Goal: Task Accomplishment & Management: Manage account settings

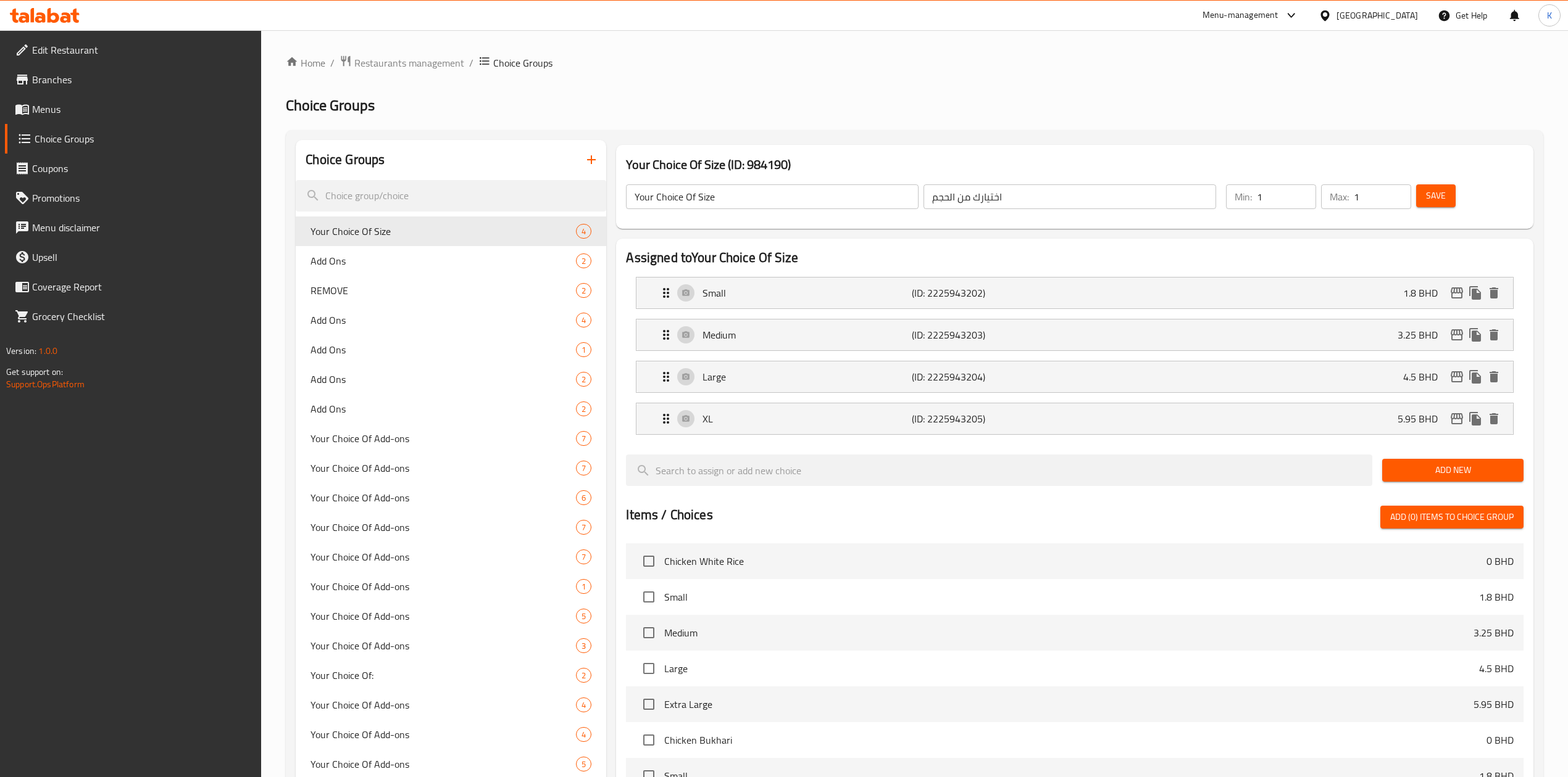
click at [1406, 30] on div "​ Menu-management Bahrain Get Help K Edit Restaurant Branches Menus Choice Grou…" at bounding box center [784, 404] width 1568 height 747
click at [1401, 13] on div "Bahrain" at bounding box center [1377, 15] width 81 height 13
click at [1301, 325] on div "[GEOGRAPHIC_DATA]" at bounding box center [1284, 323] width 81 height 13
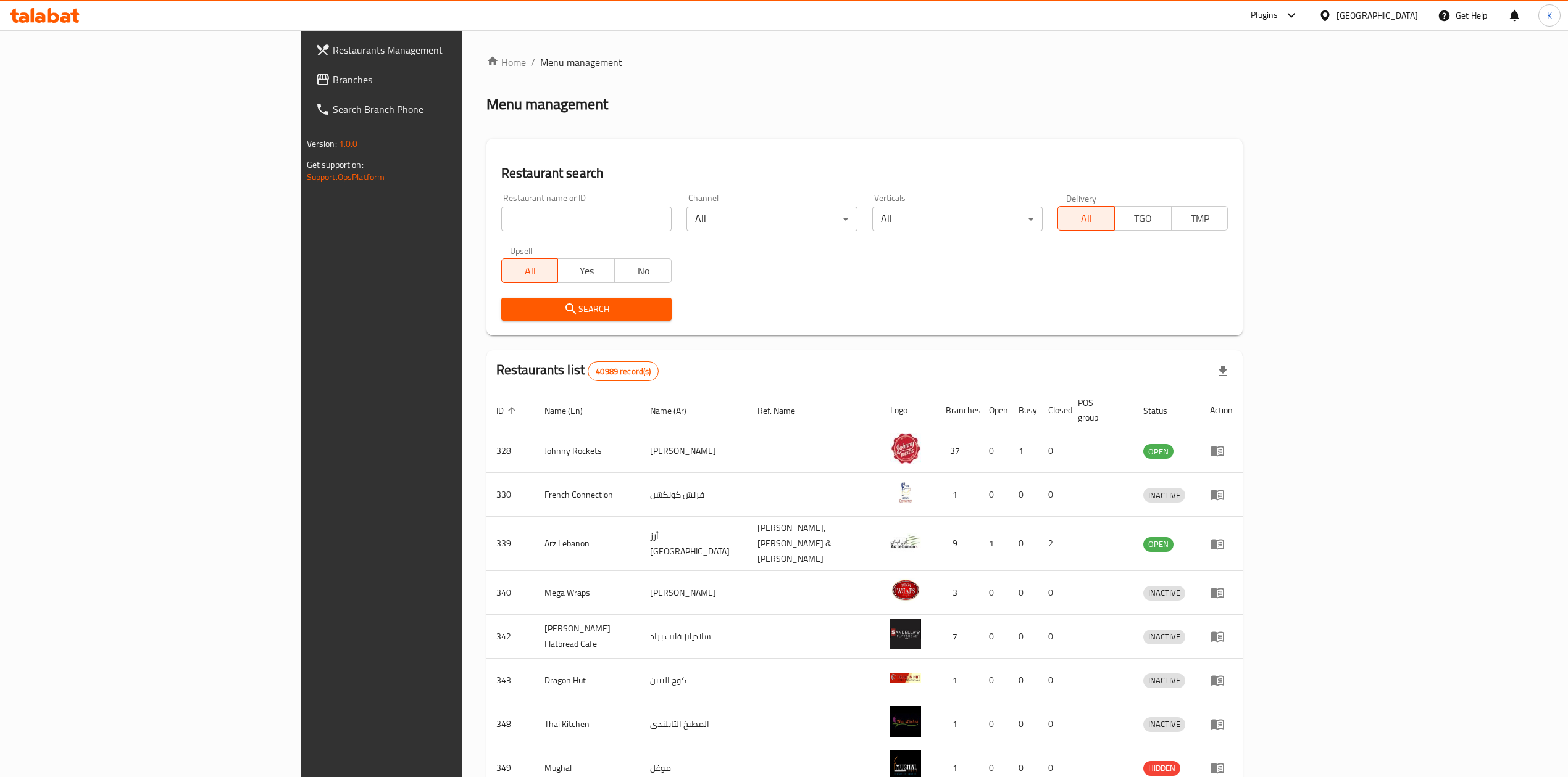
click at [332, 80] on span "Branches" at bounding box center [443, 80] width 220 height 15
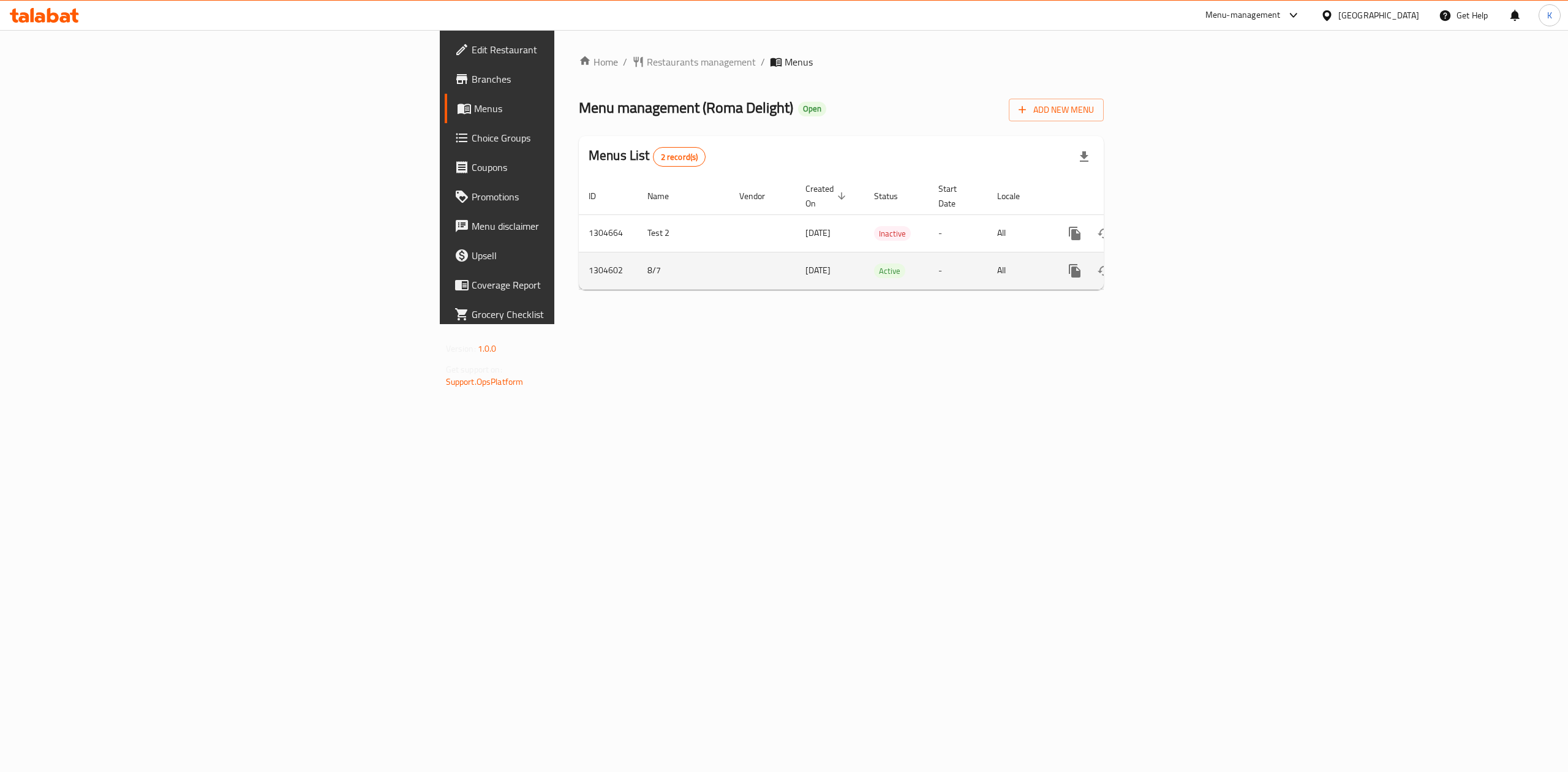
click at [1171, 264] on icon "enhanced table" at bounding box center [1163, 271] width 15 height 15
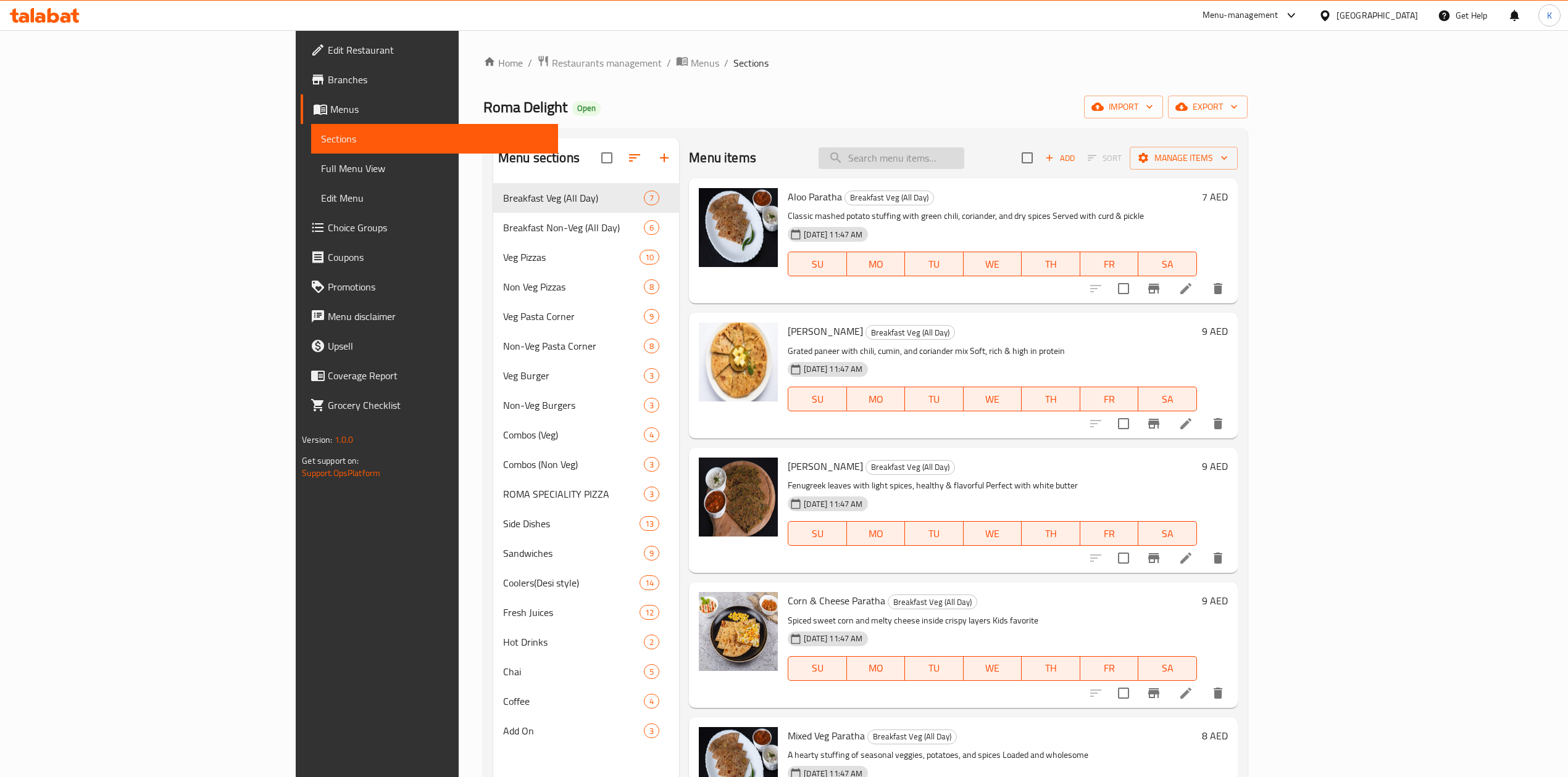
click at [964, 158] on input "search" at bounding box center [891, 158] width 146 height 22
paste input "وجبة لشخص واحد، بيتزا صغيرة واحدة، طبق جانبي واحد و مشروب غازي واحد"
type input "وجبة لشخص واحد، بيتزا صغيرة واحدة، طبق جانبي واحد و مشروب غازي واحد"
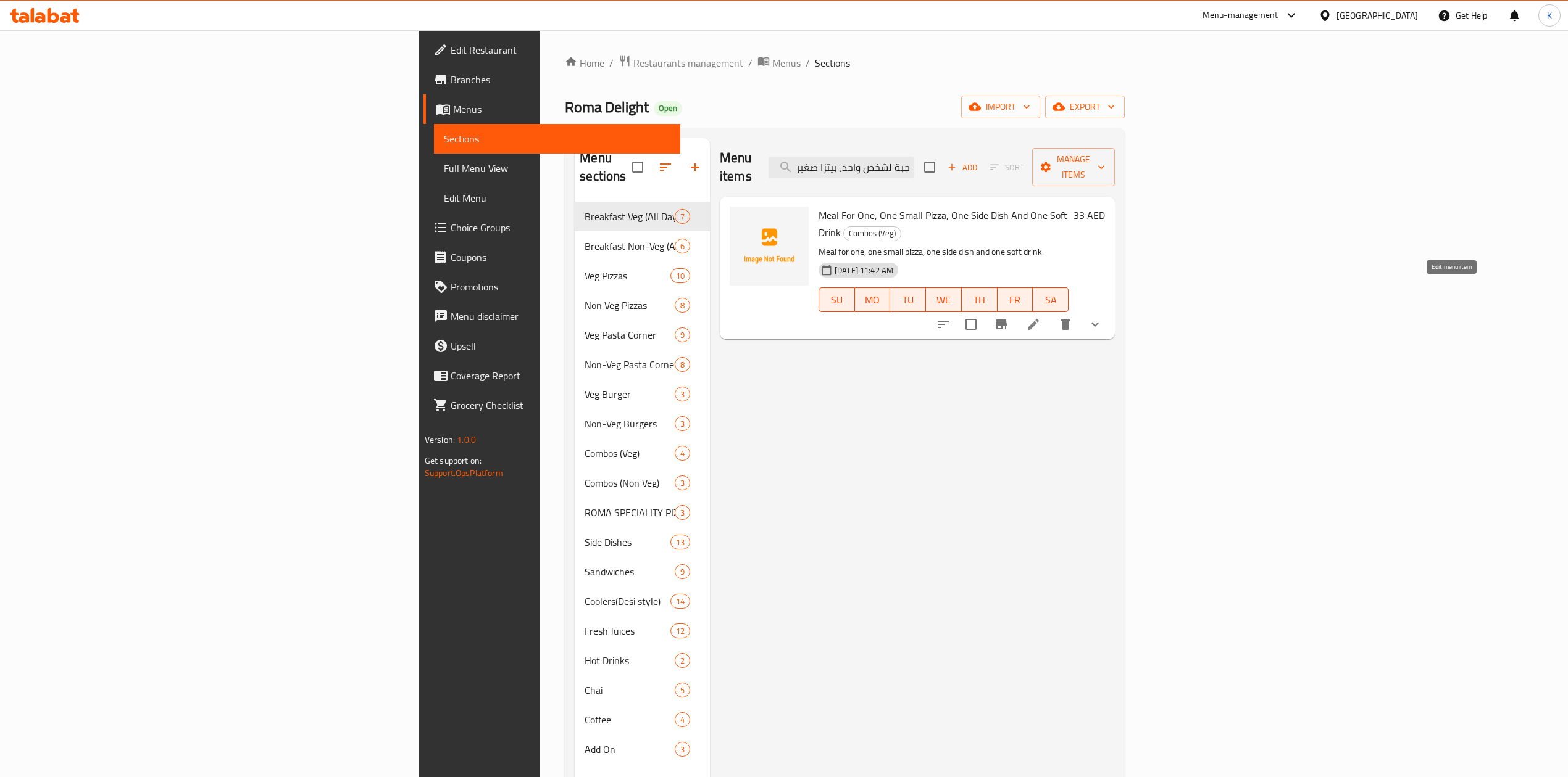
click at [1039, 319] on icon at bounding box center [1033, 325] width 11 height 11
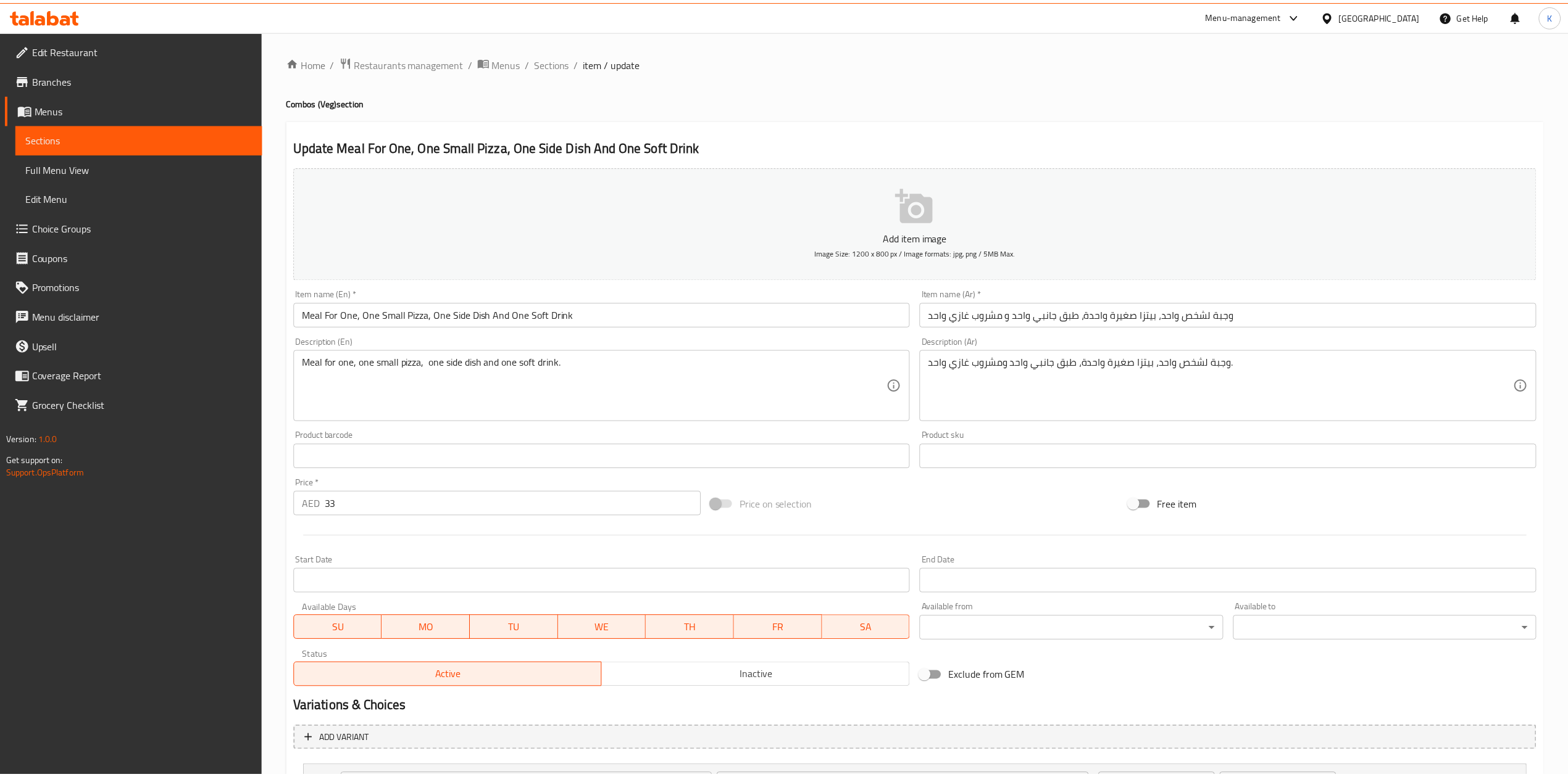
scroll to position [218, 0]
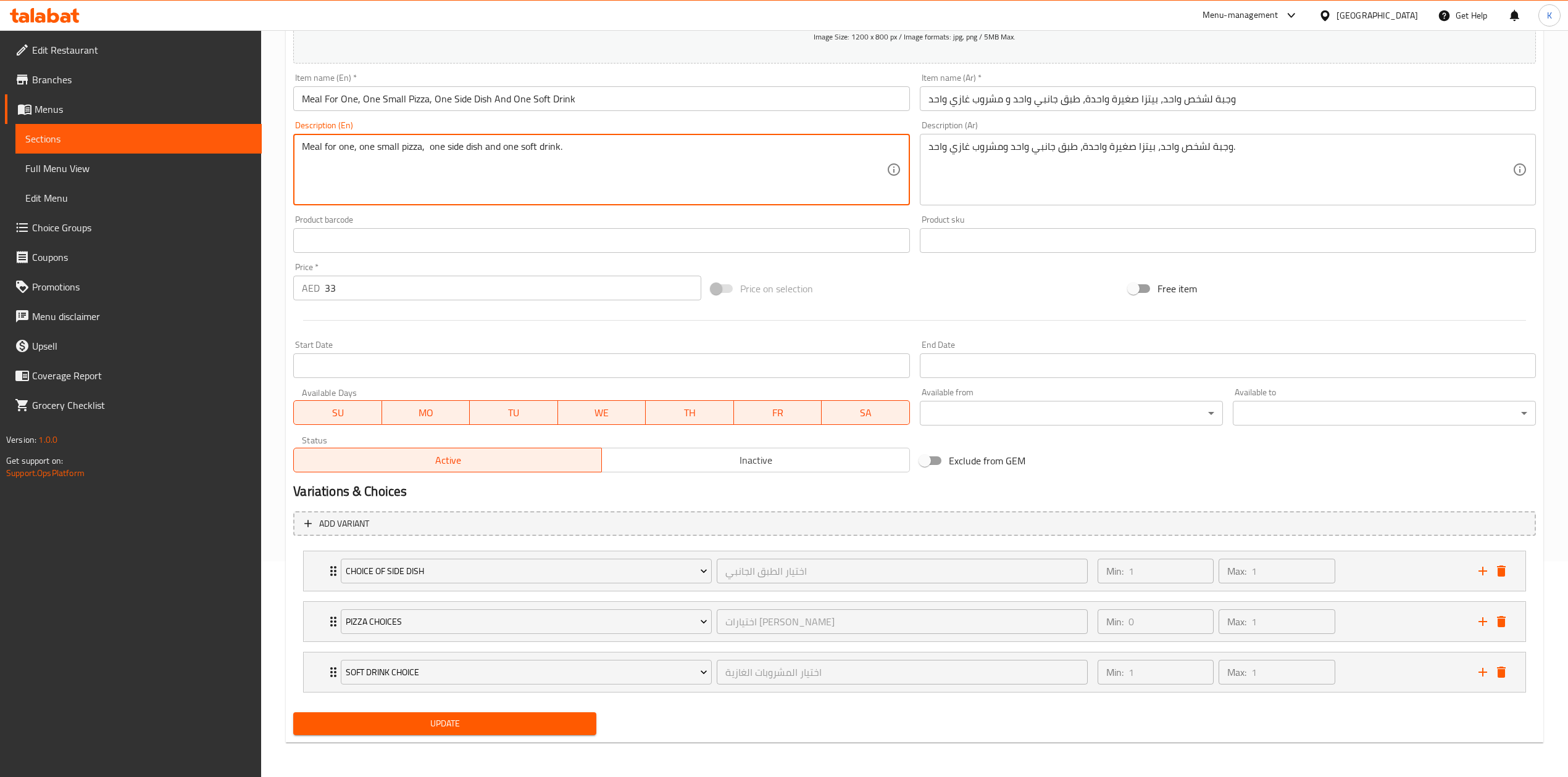
click at [485, 158] on textarea "Meal for one, one small pizza, one side dish and one soft drink." at bounding box center [594, 169] width 584 height 59
click at [484, 156] on textarea "Meal for one, one small pizza, one side dish and one soft drink." at bounding box center [594, 169] width 584 height 59
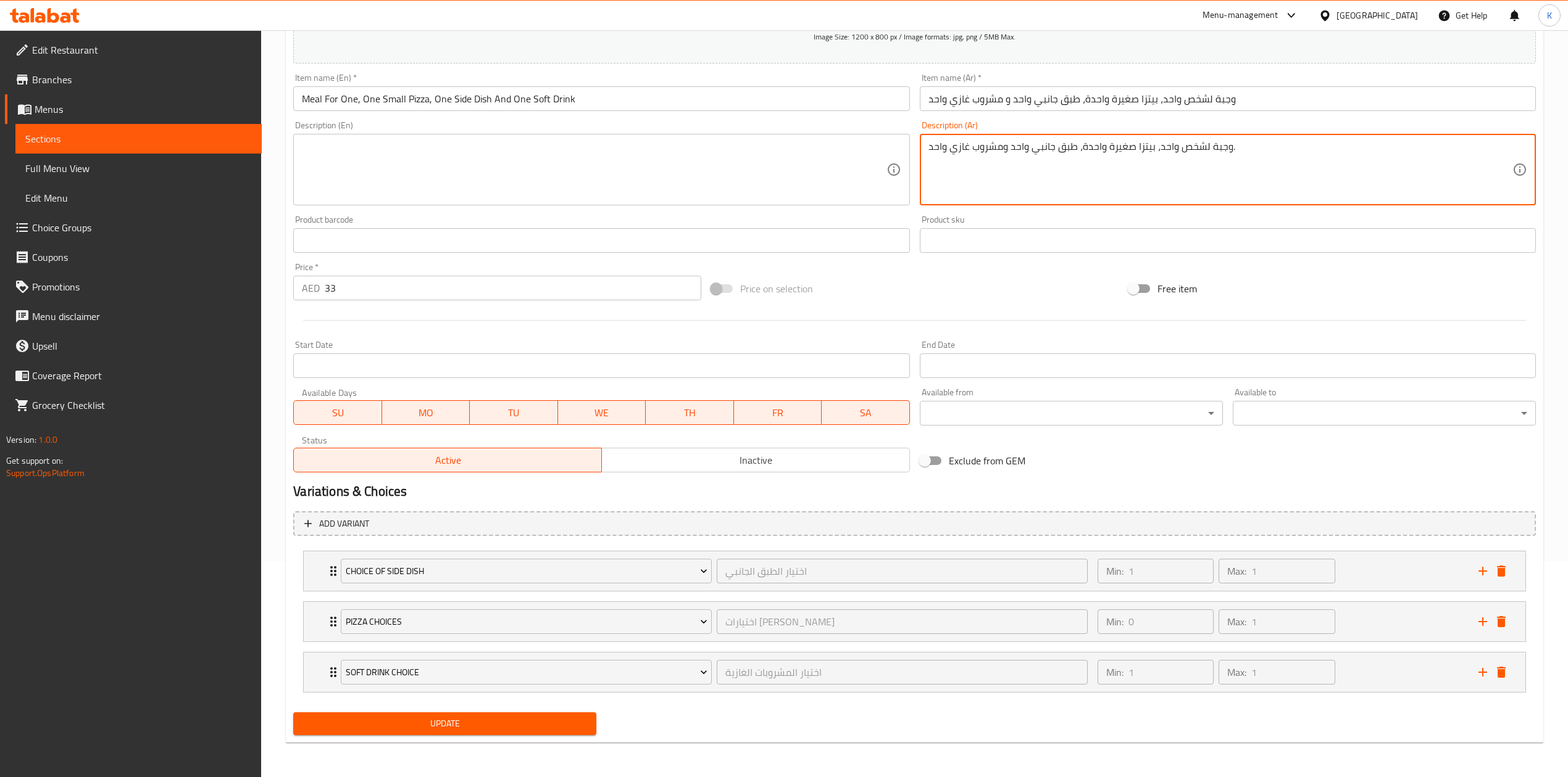
click at [1096, 147] on textarea "وجبة لشخص واحد، بيتزا صغيرة واحدة، طبق جانبي واحد ومشروب غازي واحد." at bounding box center [1220, 169] width 584 height 59
drag, startPoint x: 480, startPoint y: 727, endPoint x: 447, endPoint y: 723, distance: 33.2
click at [479, 727] on span "Update" at bounding box center [444, 724] width 283 height 16
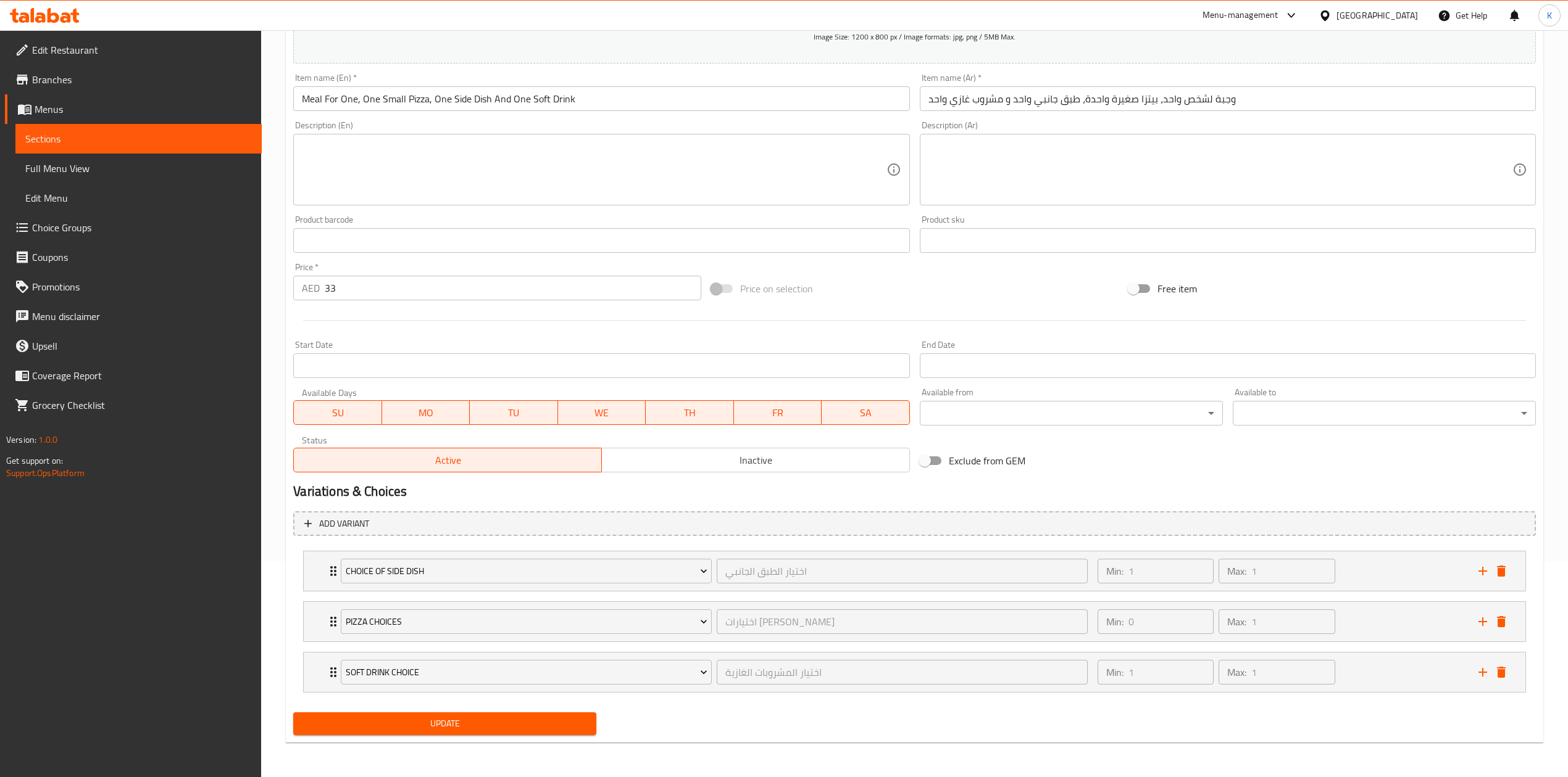
click at [23, 5] on div at bounding box center [44, 16] width 90 height 25
click at [27, 10] on icon at bounding box center [44, 15] width 69 height 15
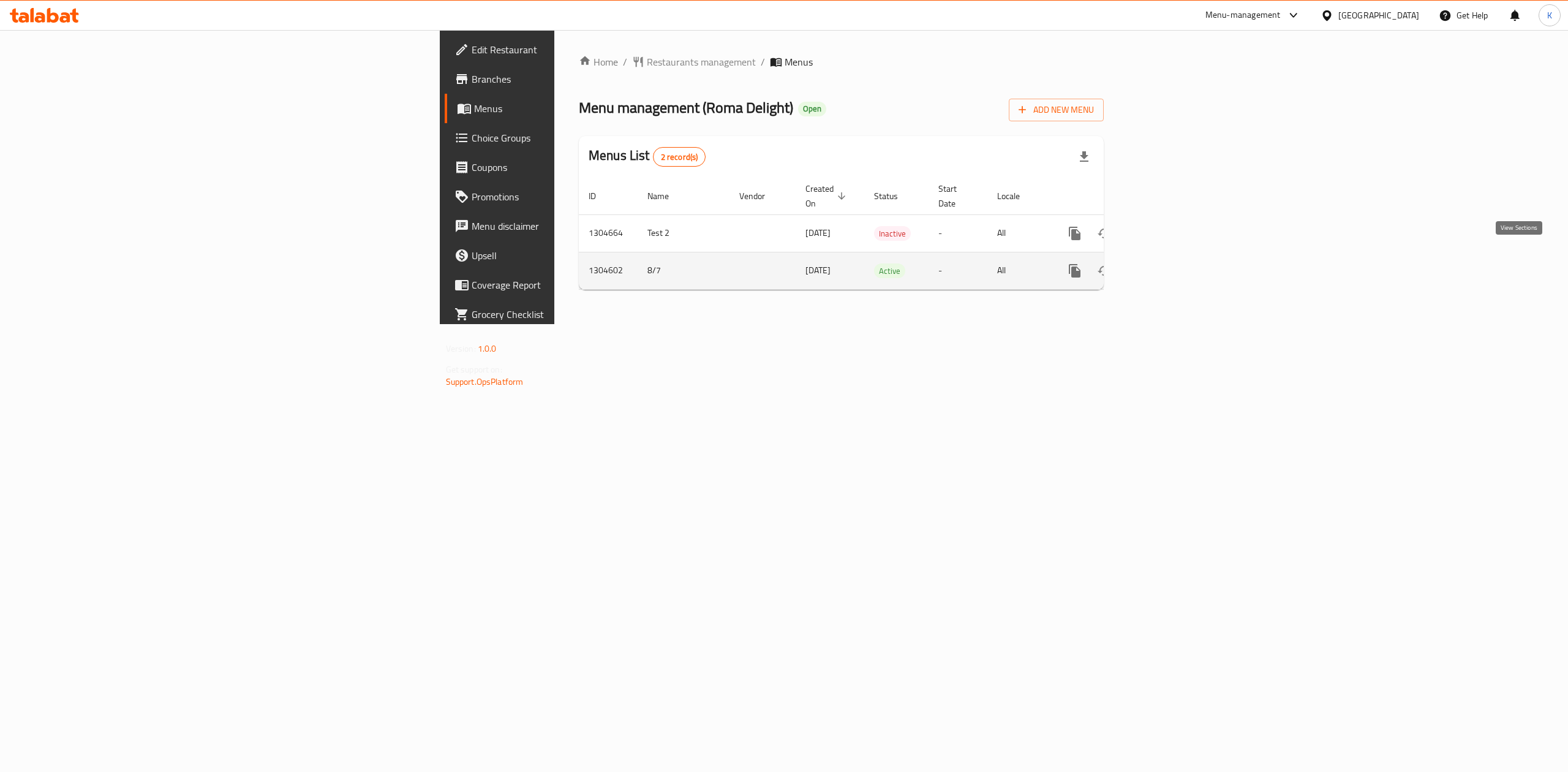
click at [1171, 264] on icon "enhanced table" at bounding box center [1163, 271] width 15 height 15
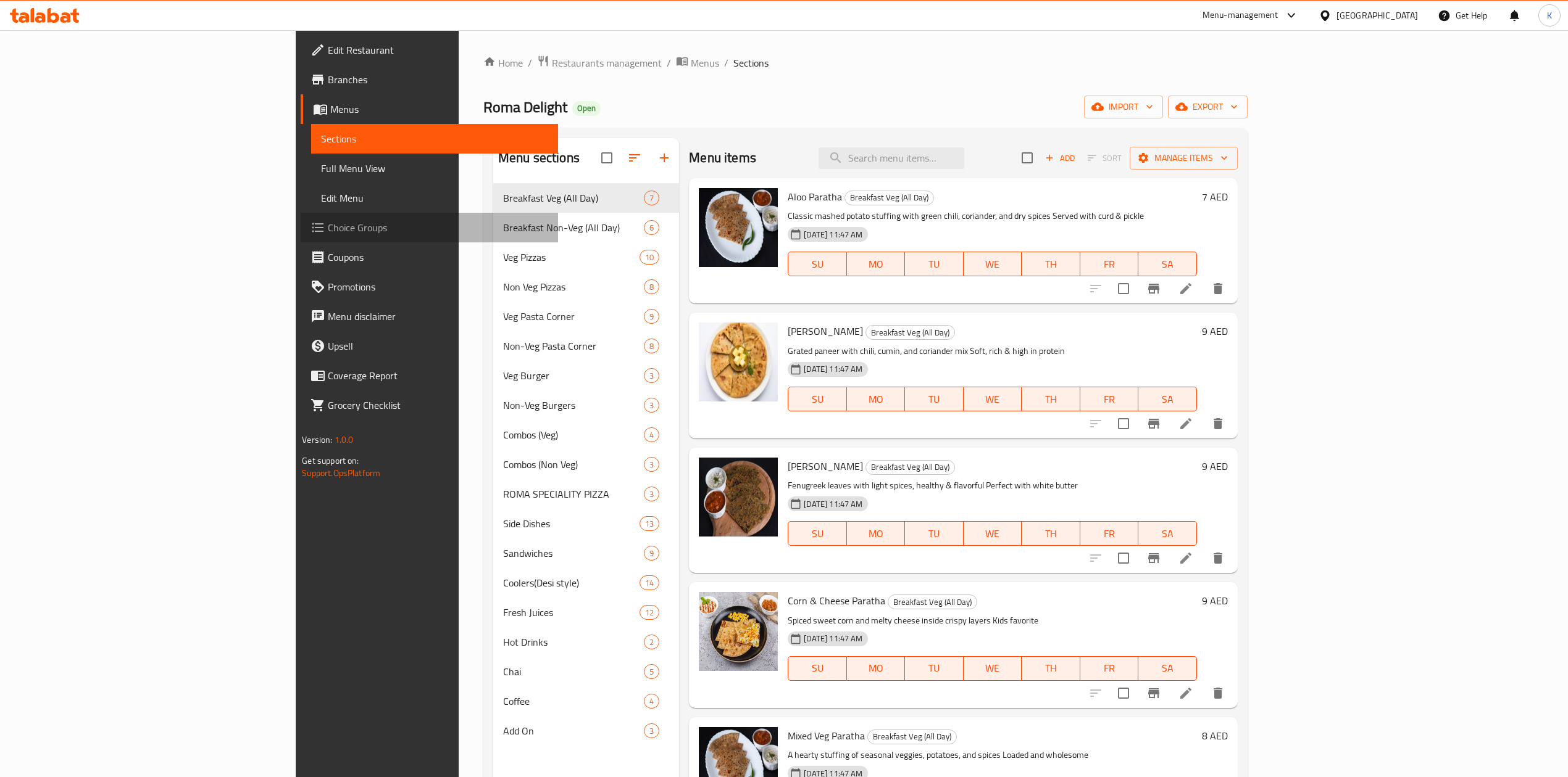
click at [328, 233] on span "Choice Groups" at bounding box center [438, 227] width 220 height 15
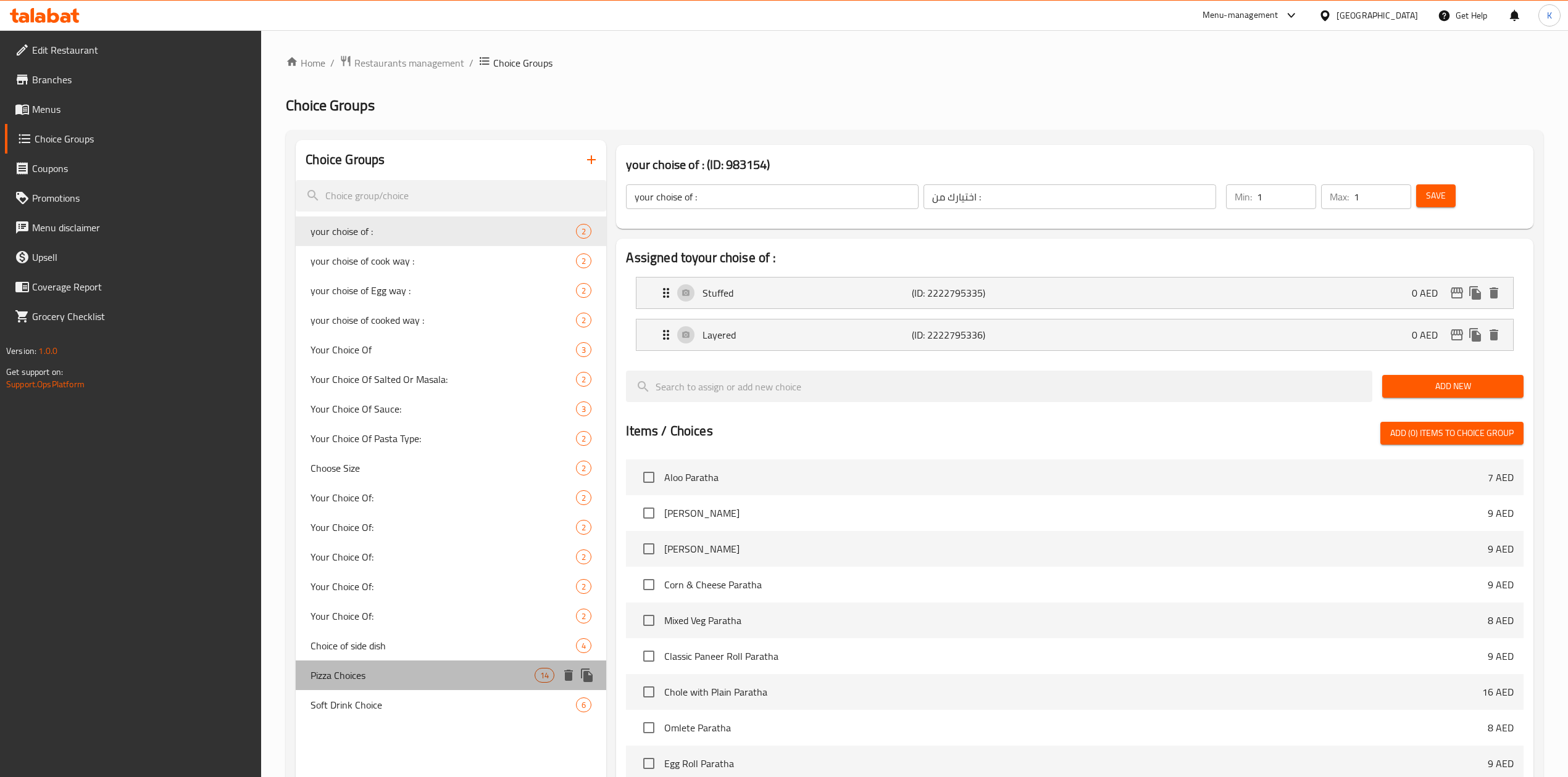
click at [373, 674] on span "Pizza Choices" at bounding box center [422, 675] width 224 height 15
type input "Pizza Choices"
type input "اختيارات البيتزا"
type input "0"
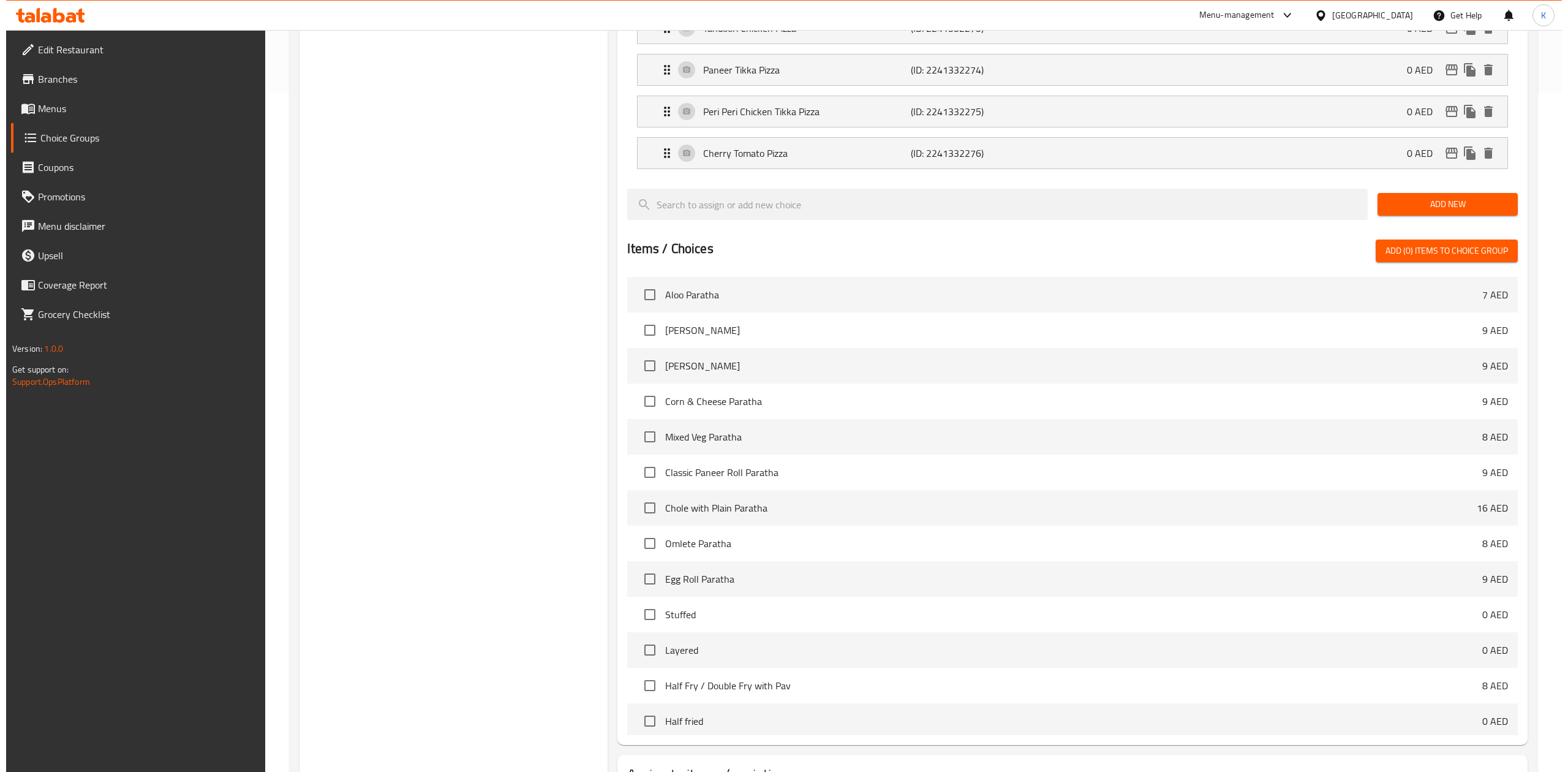
scroll to position [784, 0]
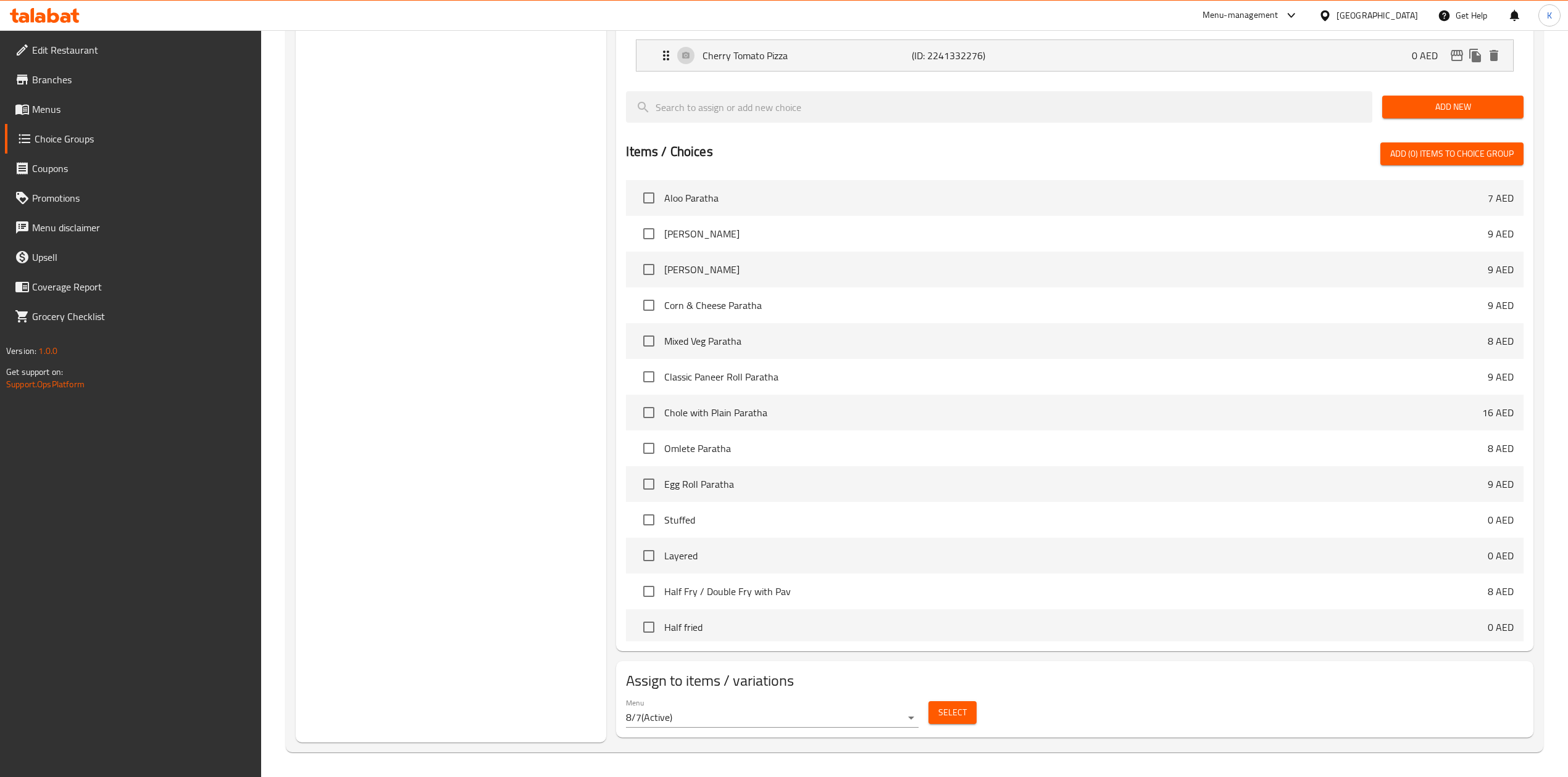
click at [951, 715] on span "Select" at bounding box center [952, 713] width 28 height 16
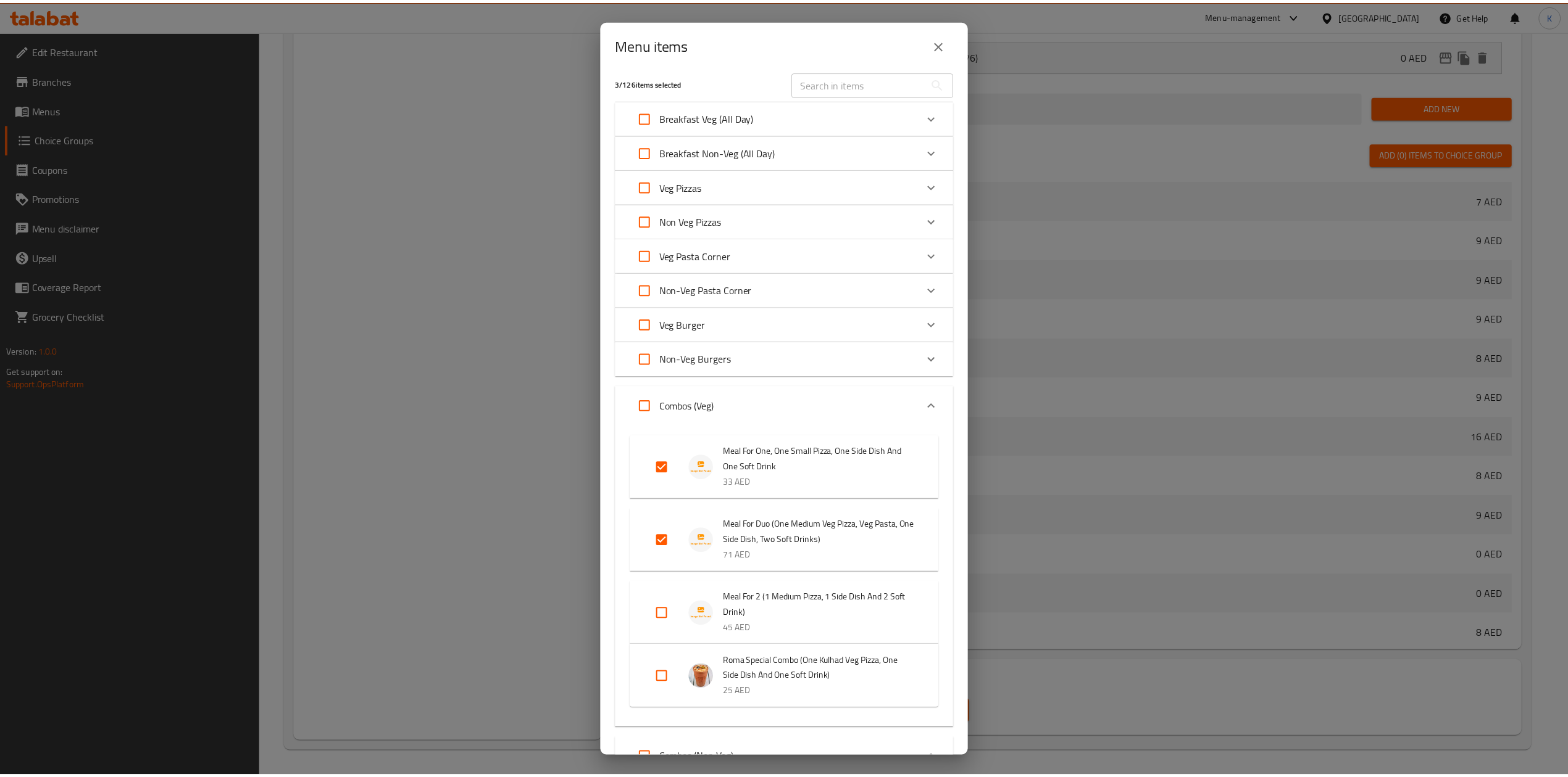
scroll to position [0, 0]
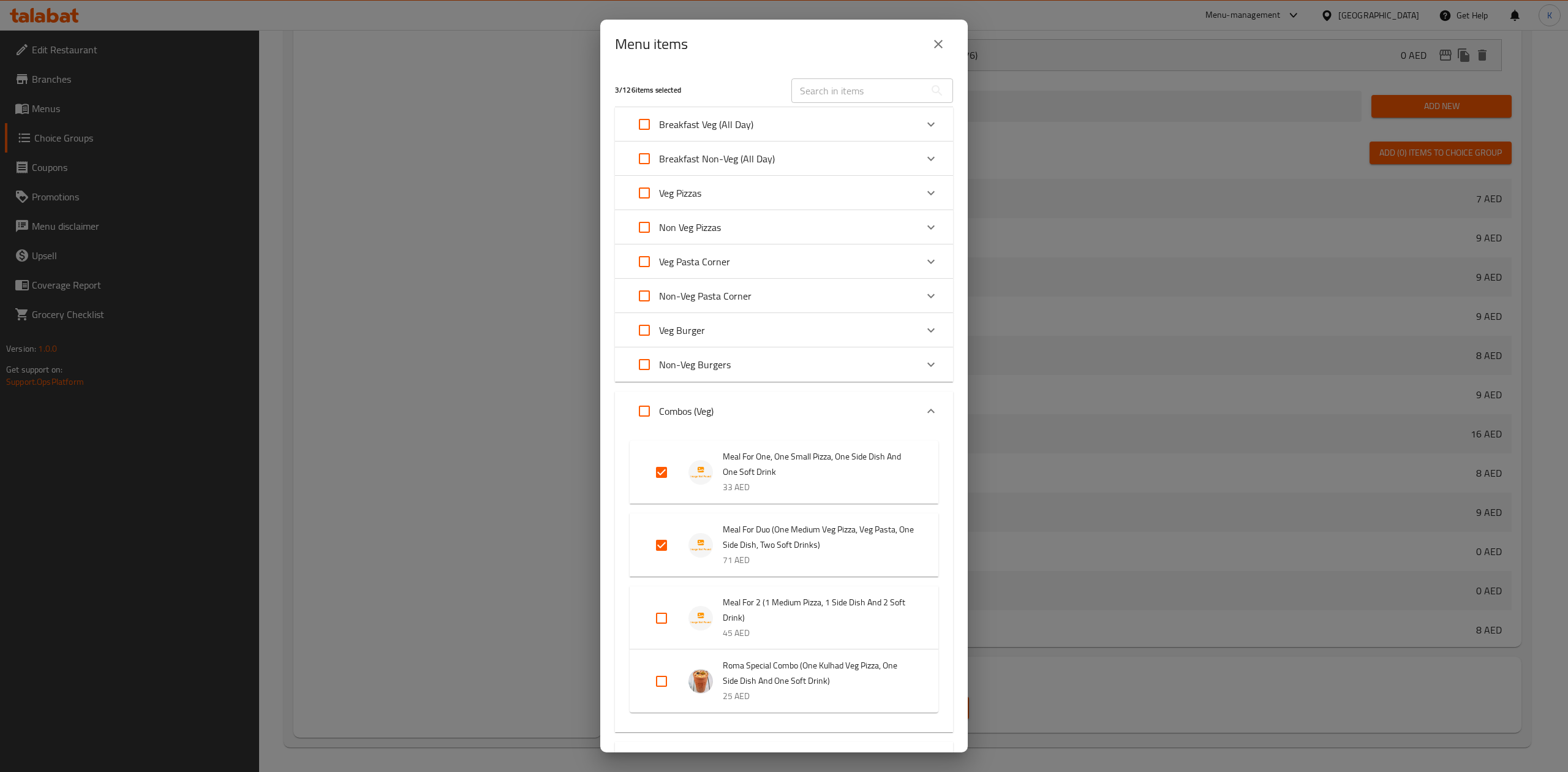
click at [940, 50] on icon "close" at bounding box center [938, 43] width 15 height 15
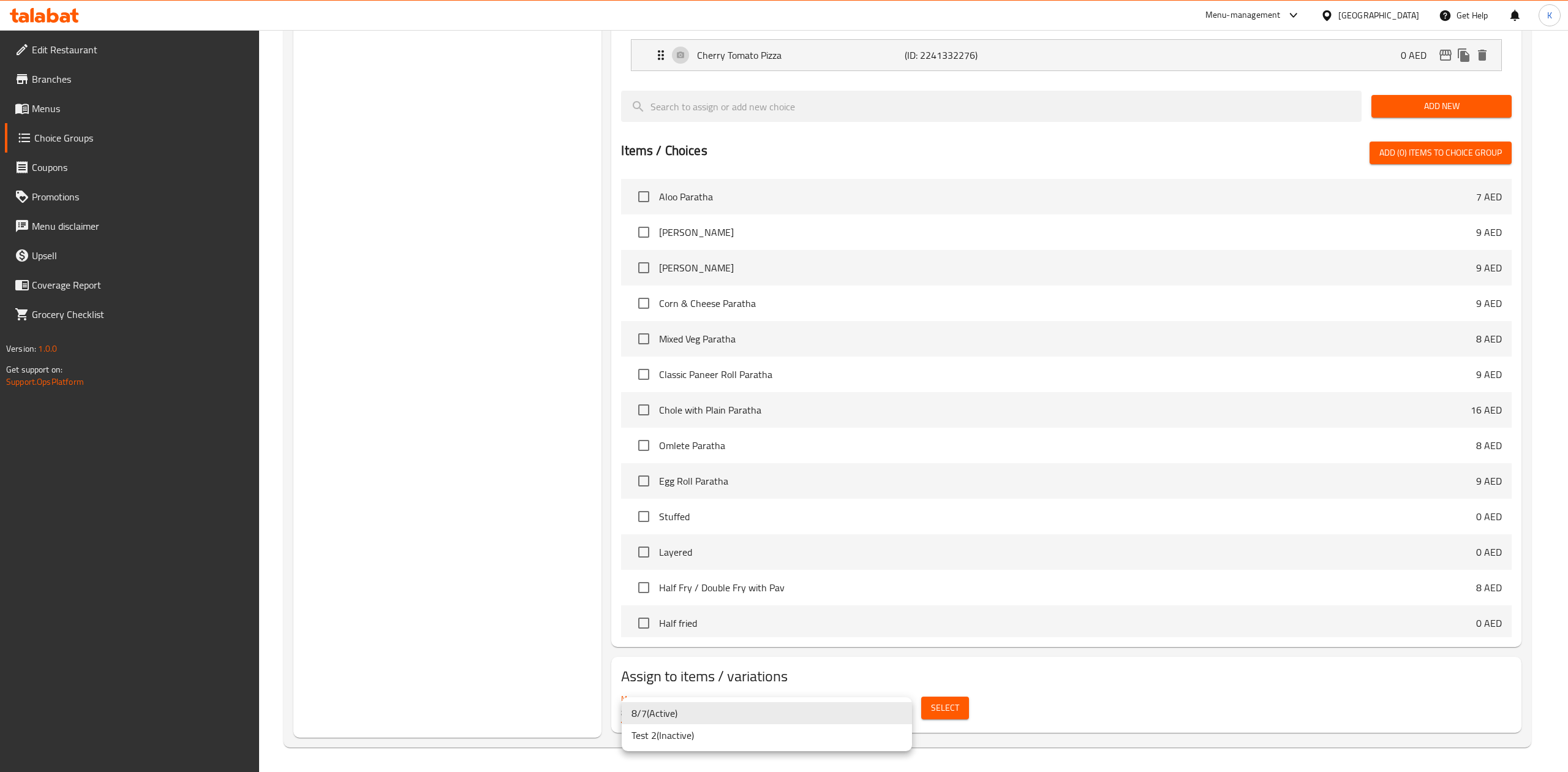
click at [904, 710] on li "8/7 ( Active )" at bounding box center [767, 713] width 291 height 22
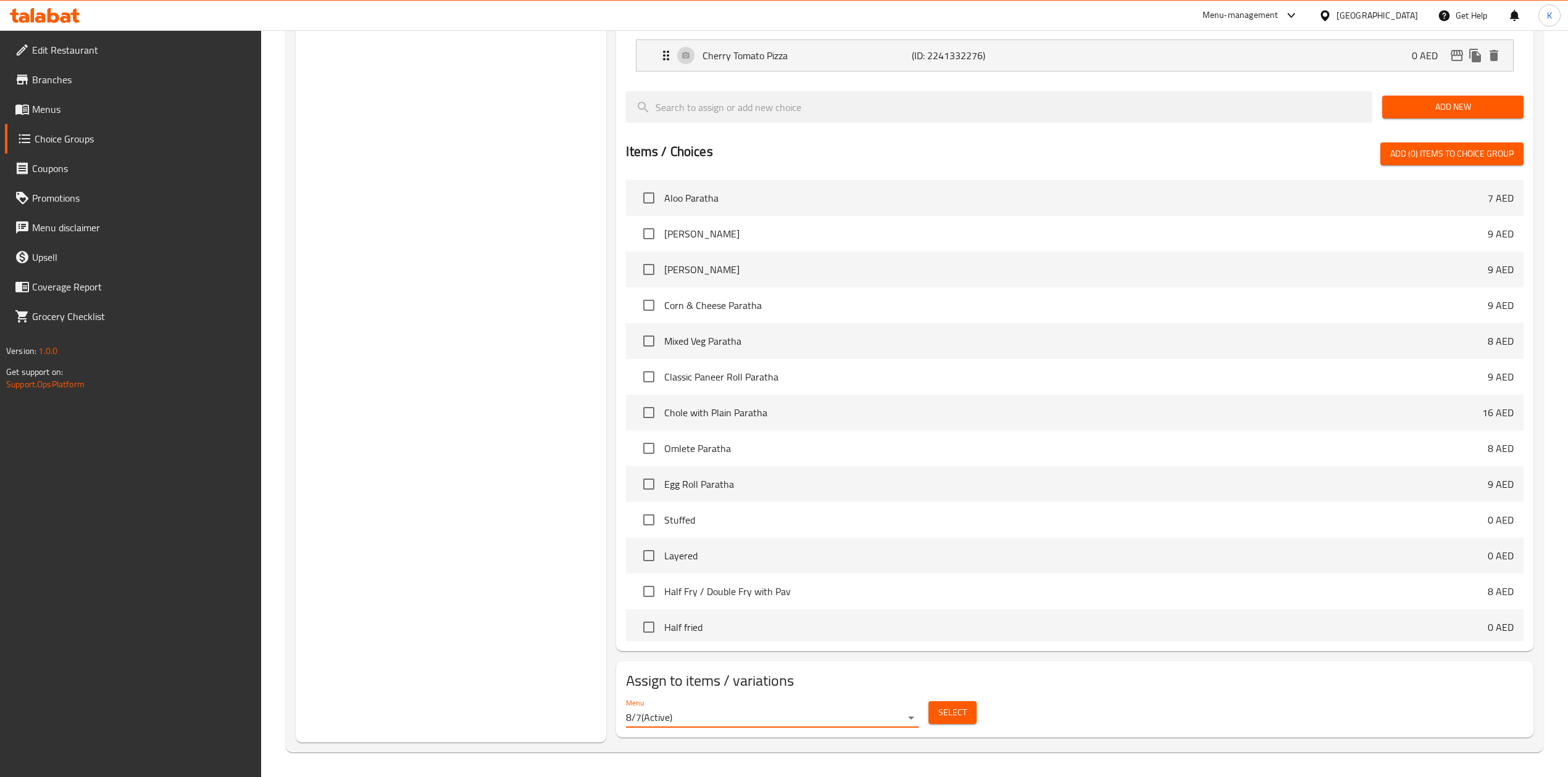
click at [607, 634] on div "Pizza Choices (ID: 990746) Pizza Choices ​ اختيارات البيتزا ​ Min: 0 ​ Max: 1 ​…" at bounding box center [1072, 50] width 931 height 1385
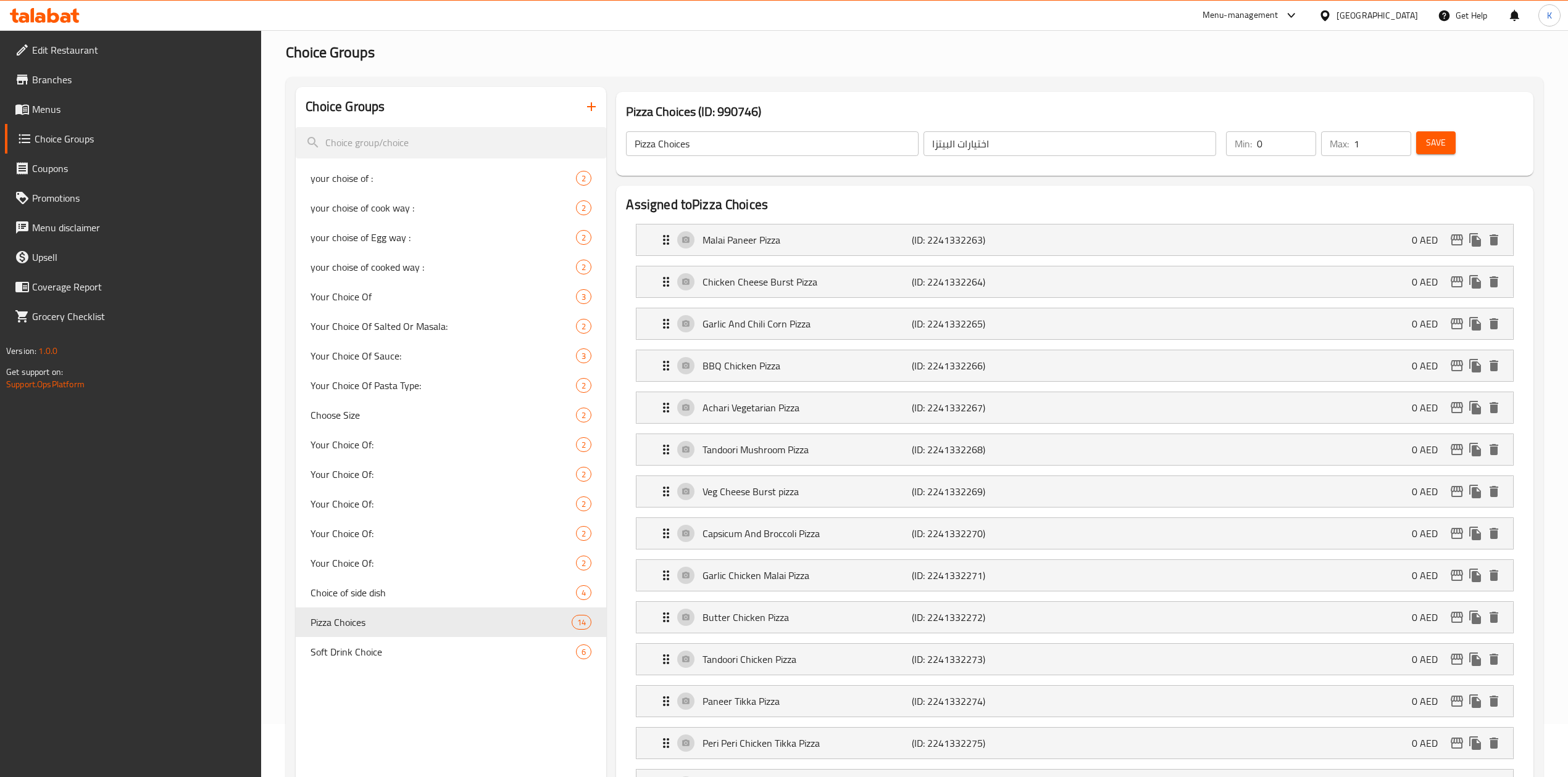
scroll to position [82, 0]
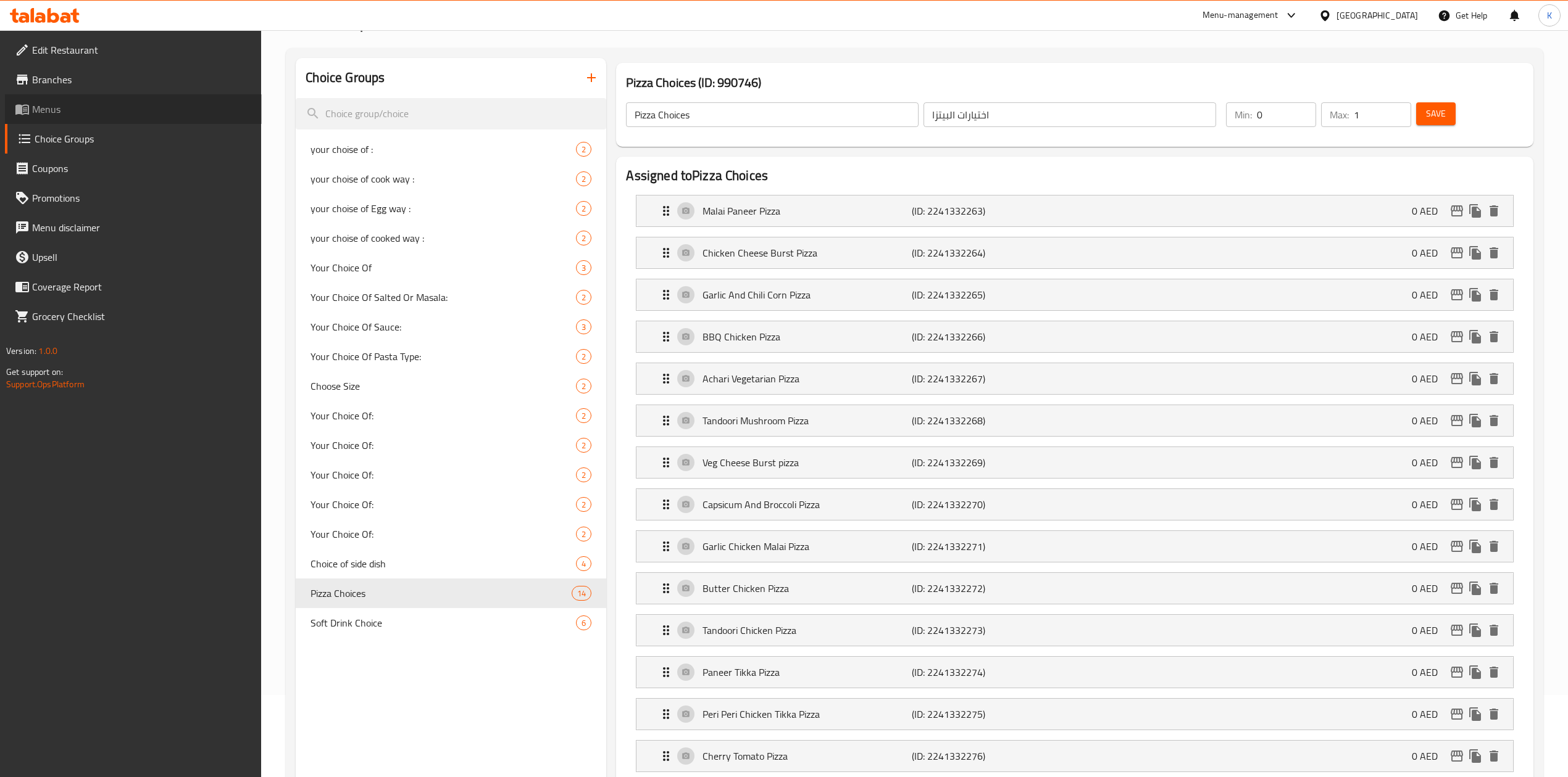
click at [66, 112] on span "Menus" at bounding box center [142, 108] width 220 height 15
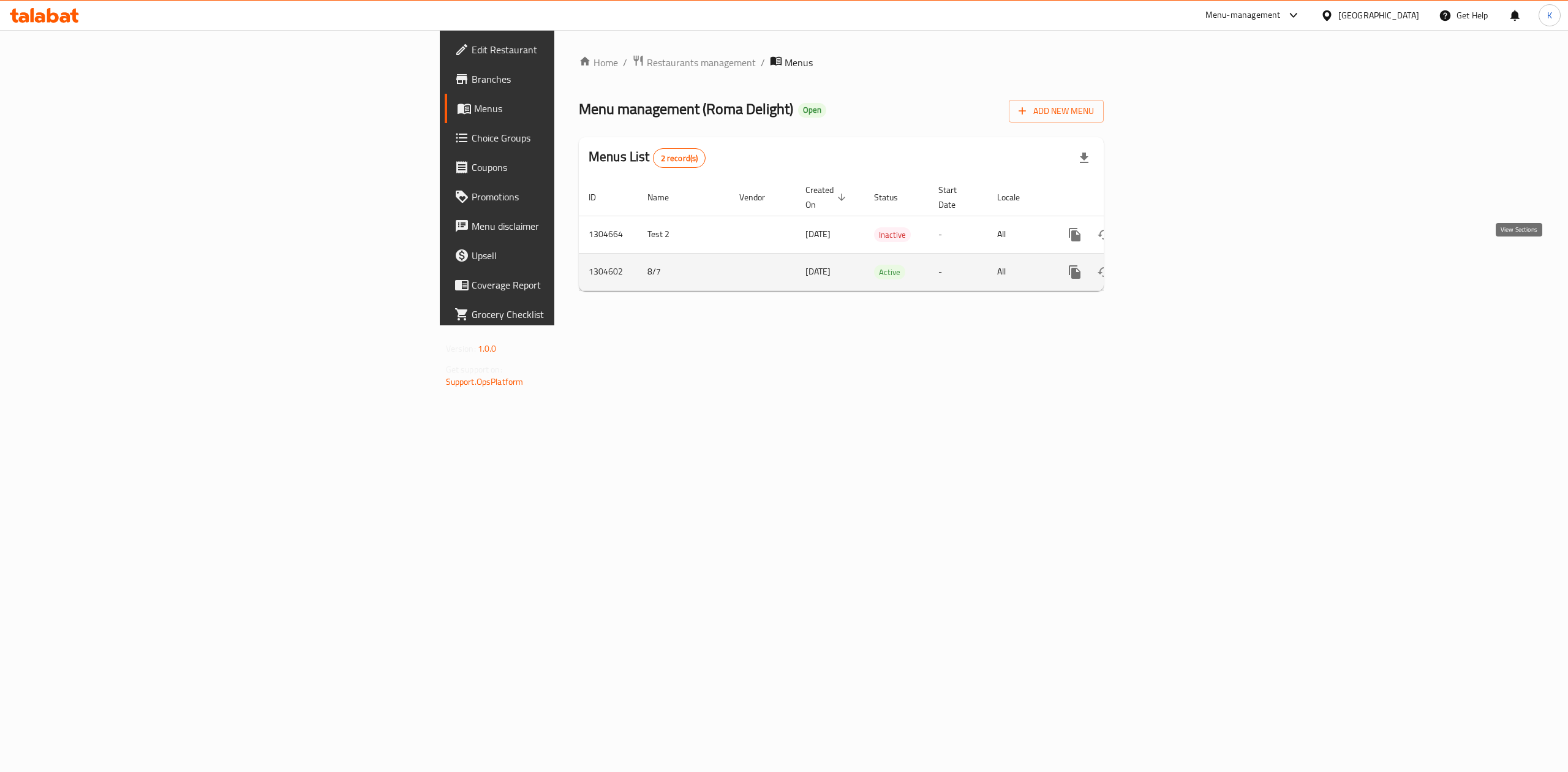
click at [1171, 265] on icon "enhanced table" at bounding box center [1163, 272] width 15 height 15
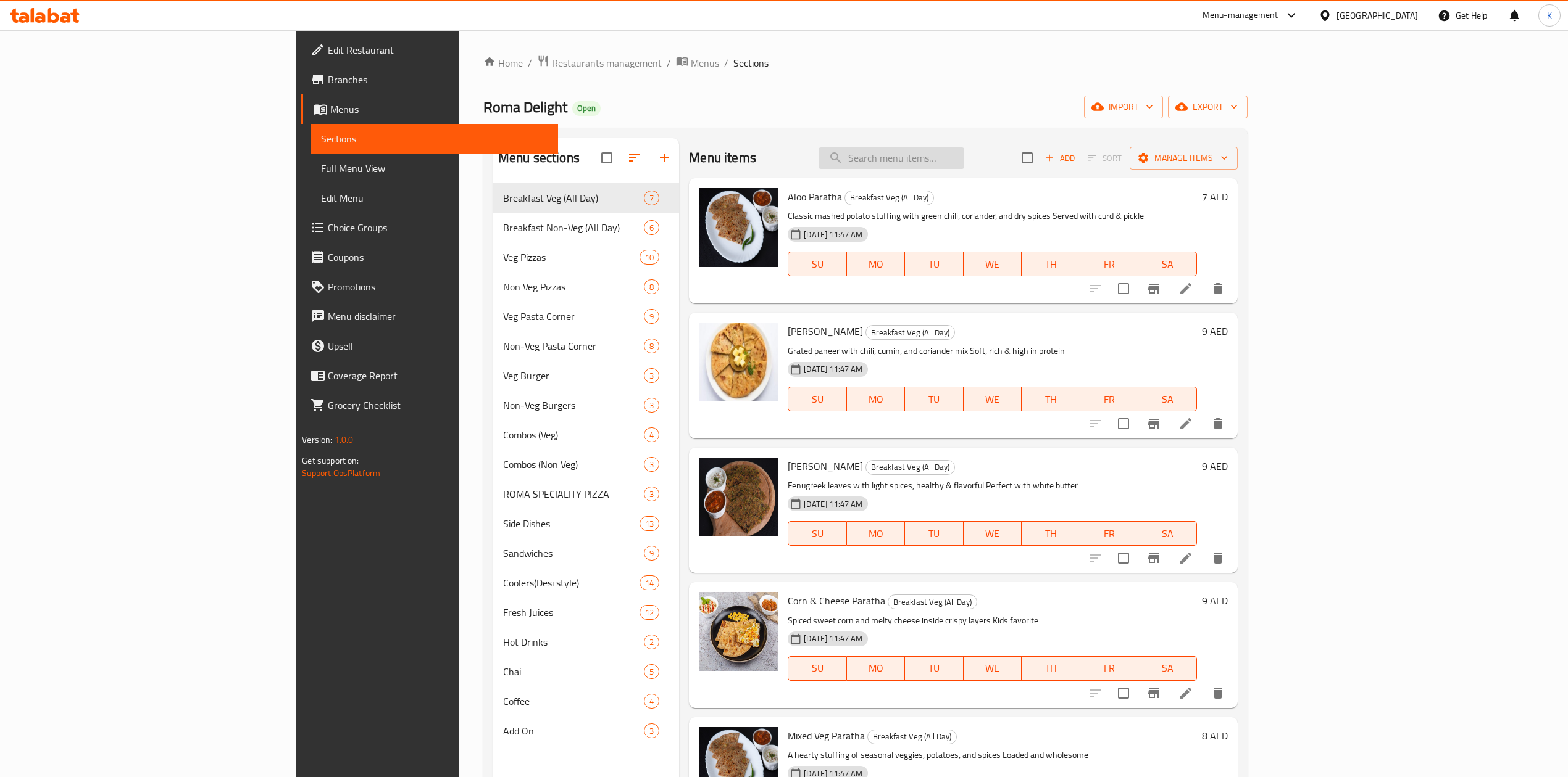
click at [964, 165] on input "search" at bounding box center [891, 158] width 146 height 22
paste input "Meal For 2 (1 Medium Pizza, 1 Side Dish And 2 Soft Drink)"
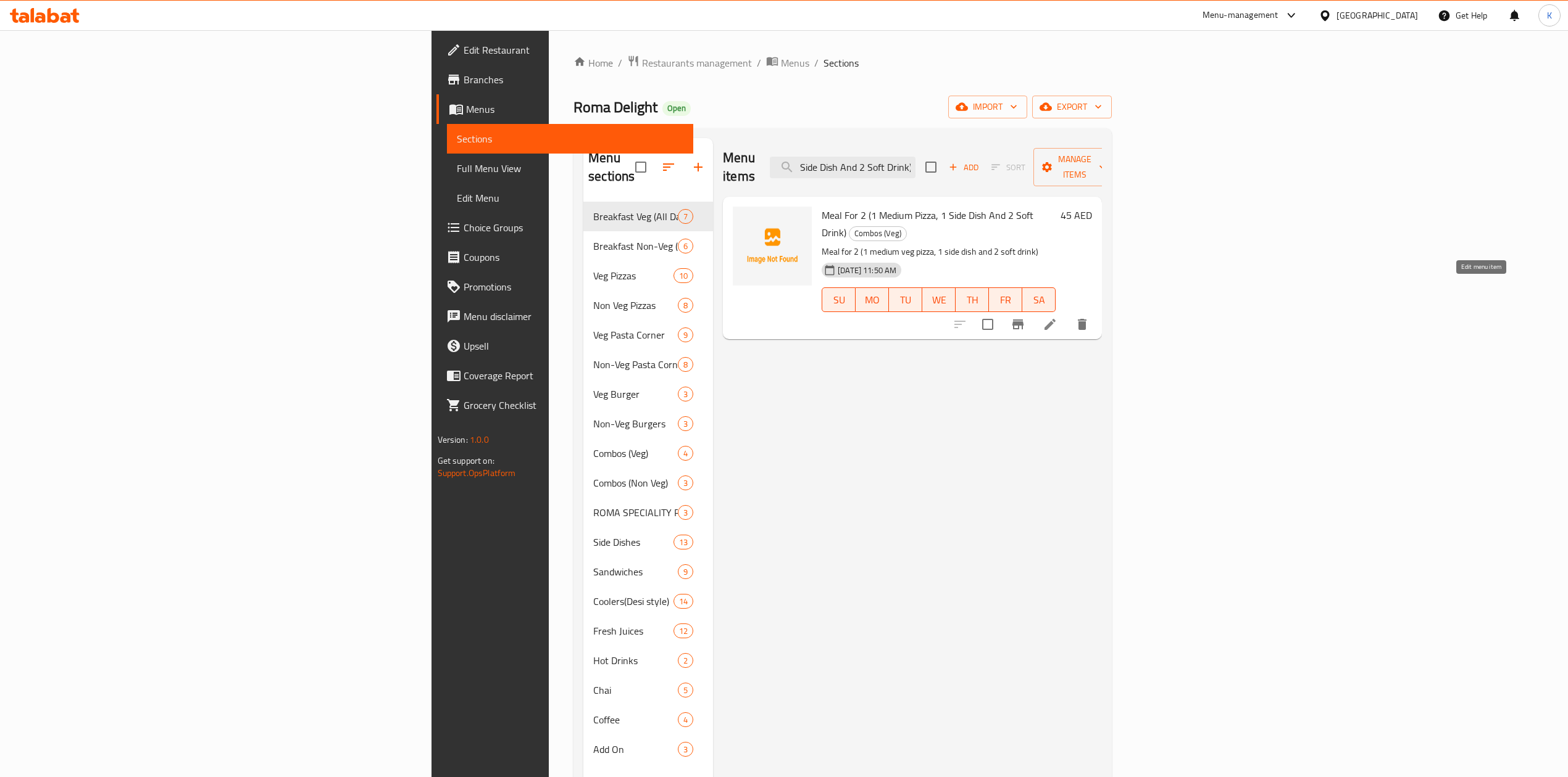
type input "Meal For 2 (1 Medium Pizza, 1 Side Dish And 2 Soft Drink)"
click at [1058, 317] on icon at bounding box center [1050, 324] width 15 height 15
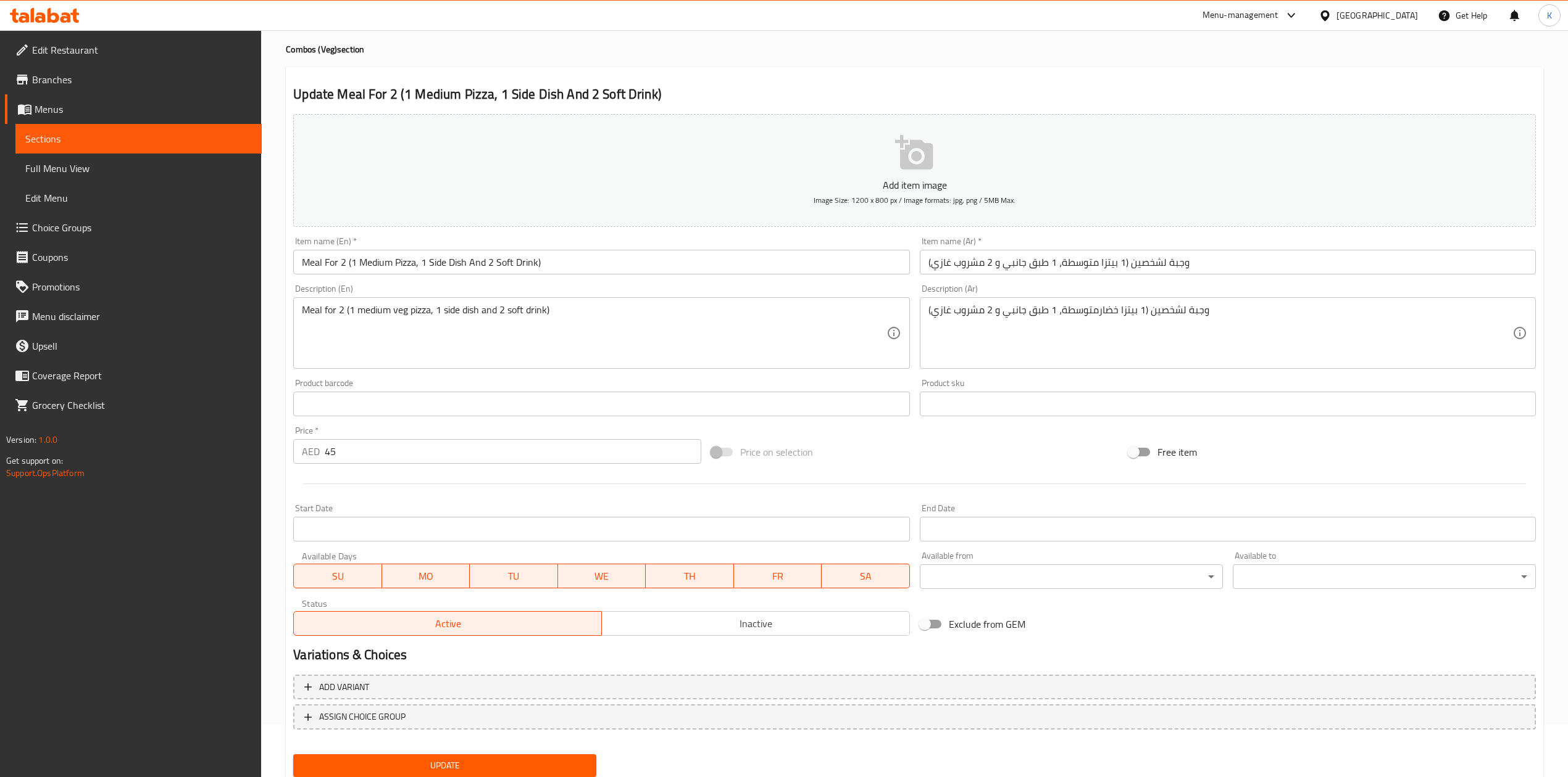
scroll to position [94, 0]
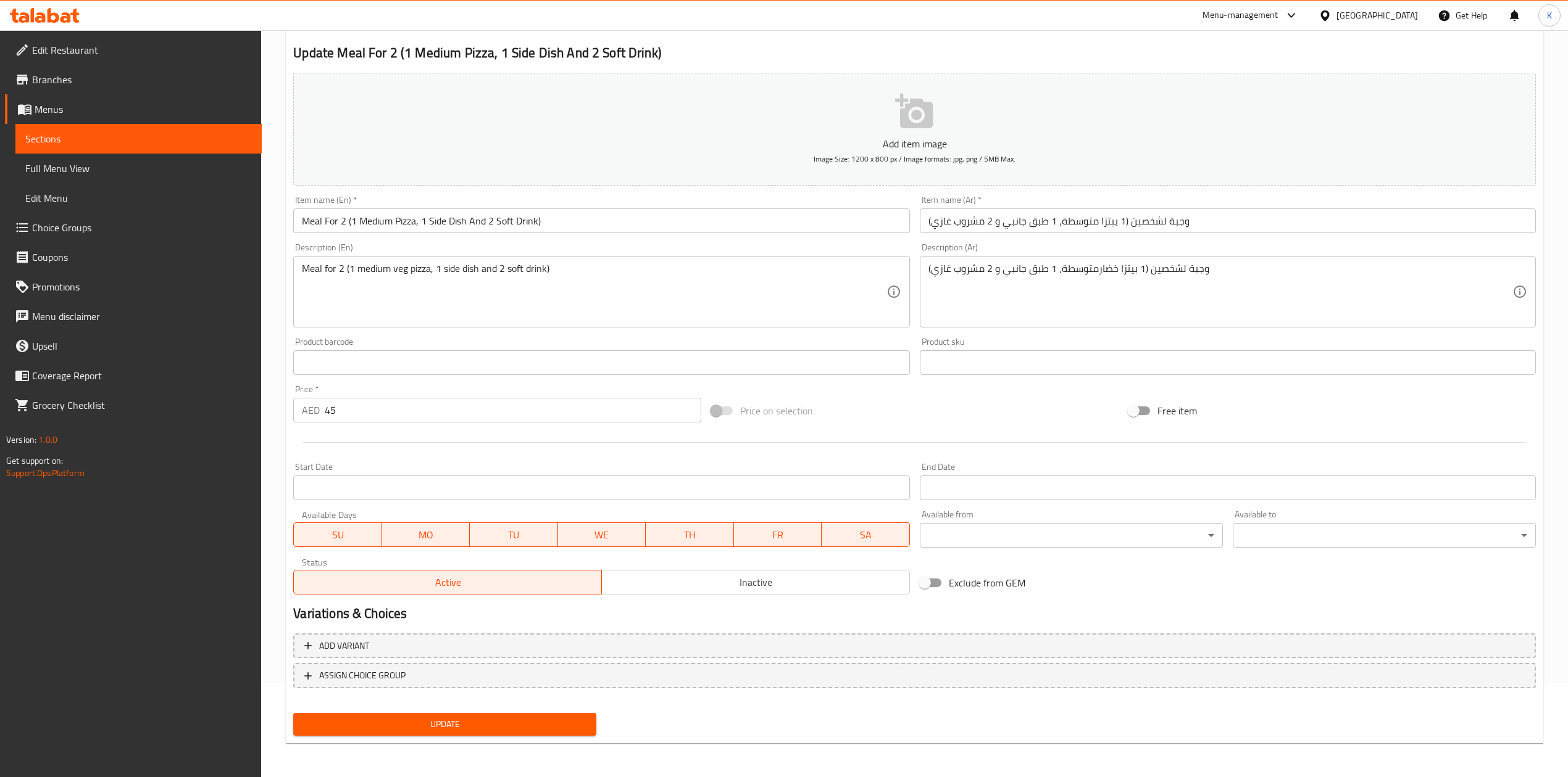
click at [75, 131] on span "Sections" at bounding box center [138, 138] width 226 height 15
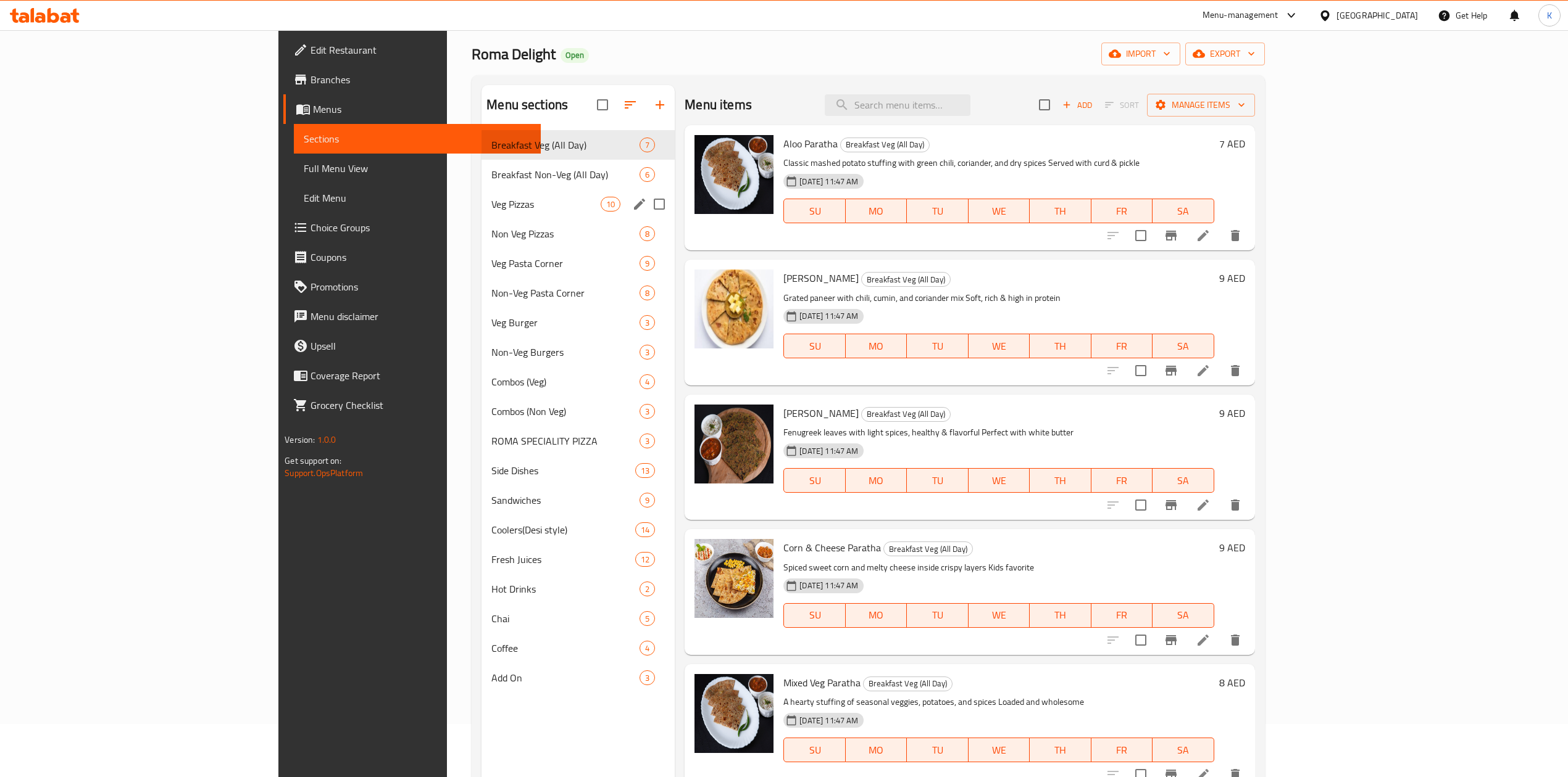
scroll to position [82, 0]
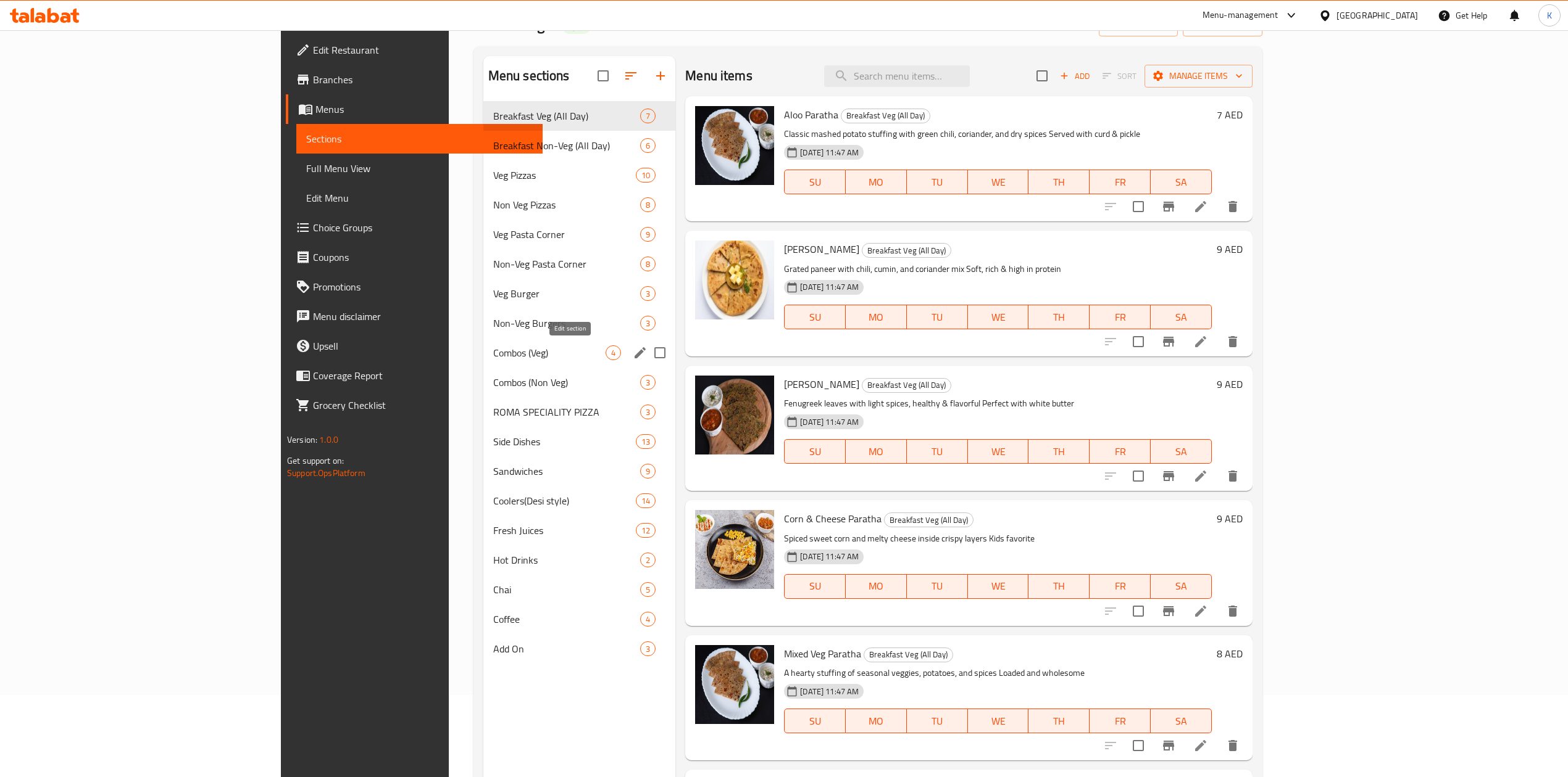
click at [633, 356] on icon "edit" at bounding box center [640, 353] width 15 height 15
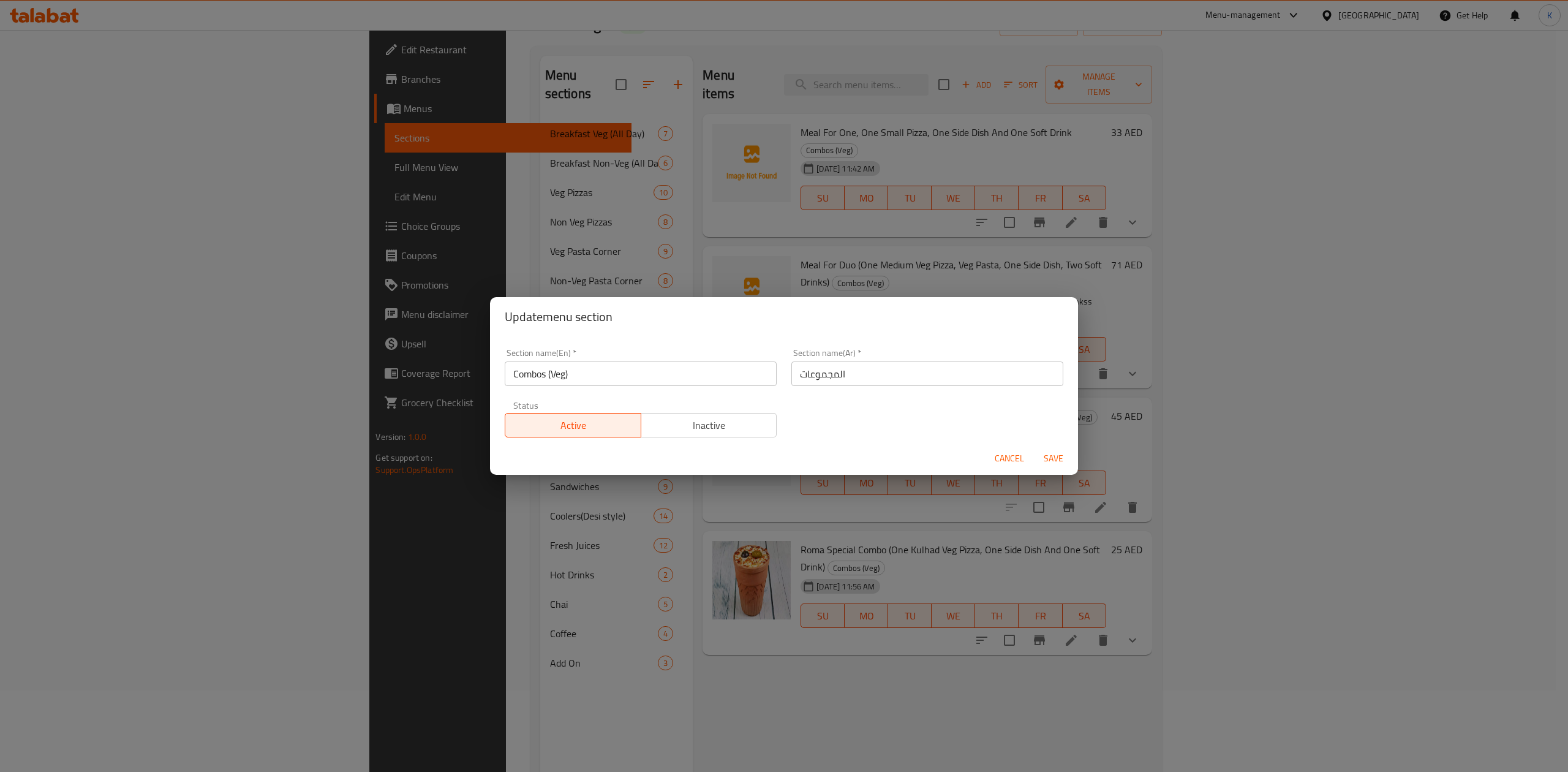
click at [1006, 456] on span "Cancel" at bounding box center [1009, 459] width 29 height 16
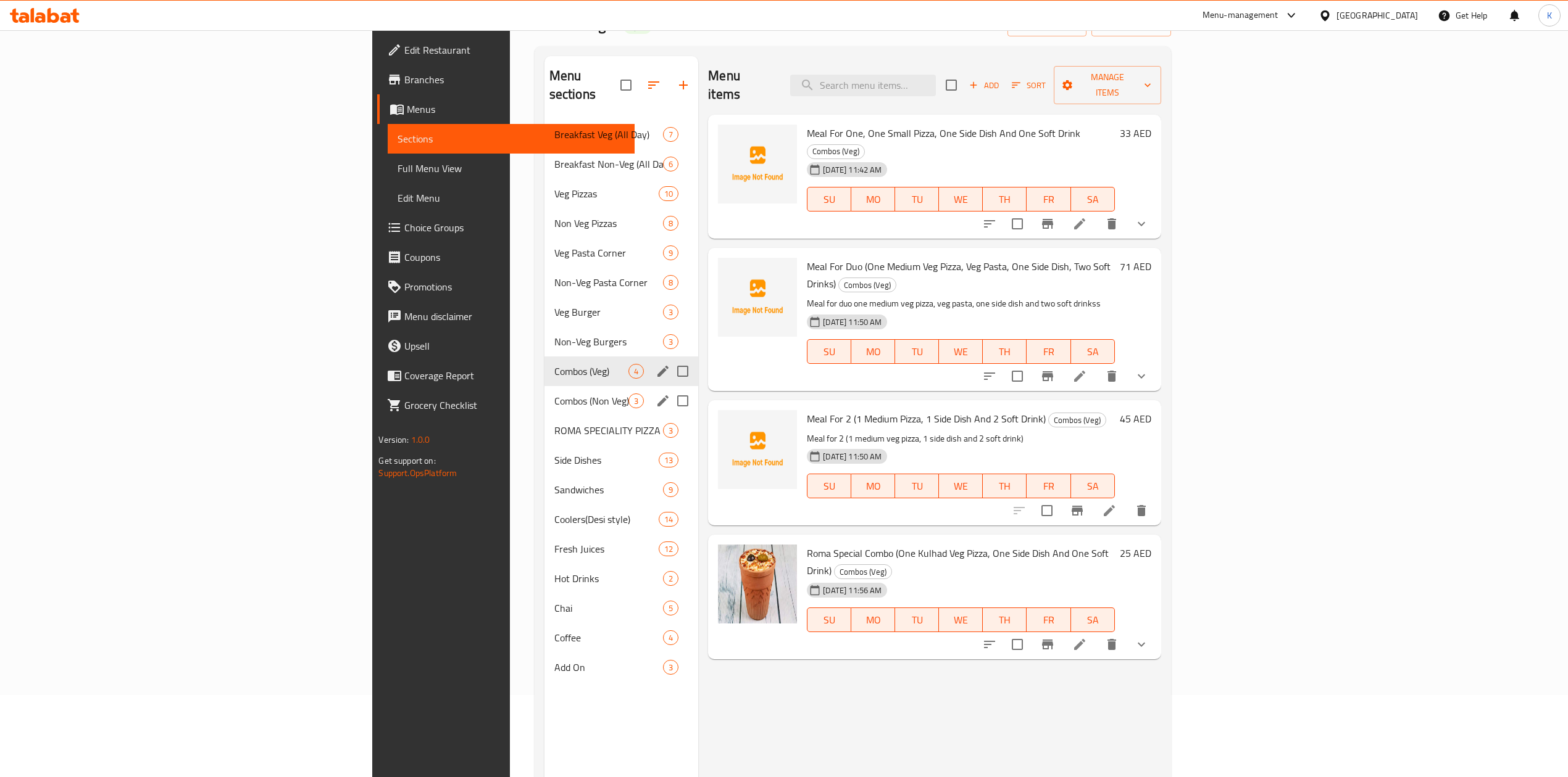
click at [656, 394] on icon "edit" at bounding box center [663, 401] width 15 height 15
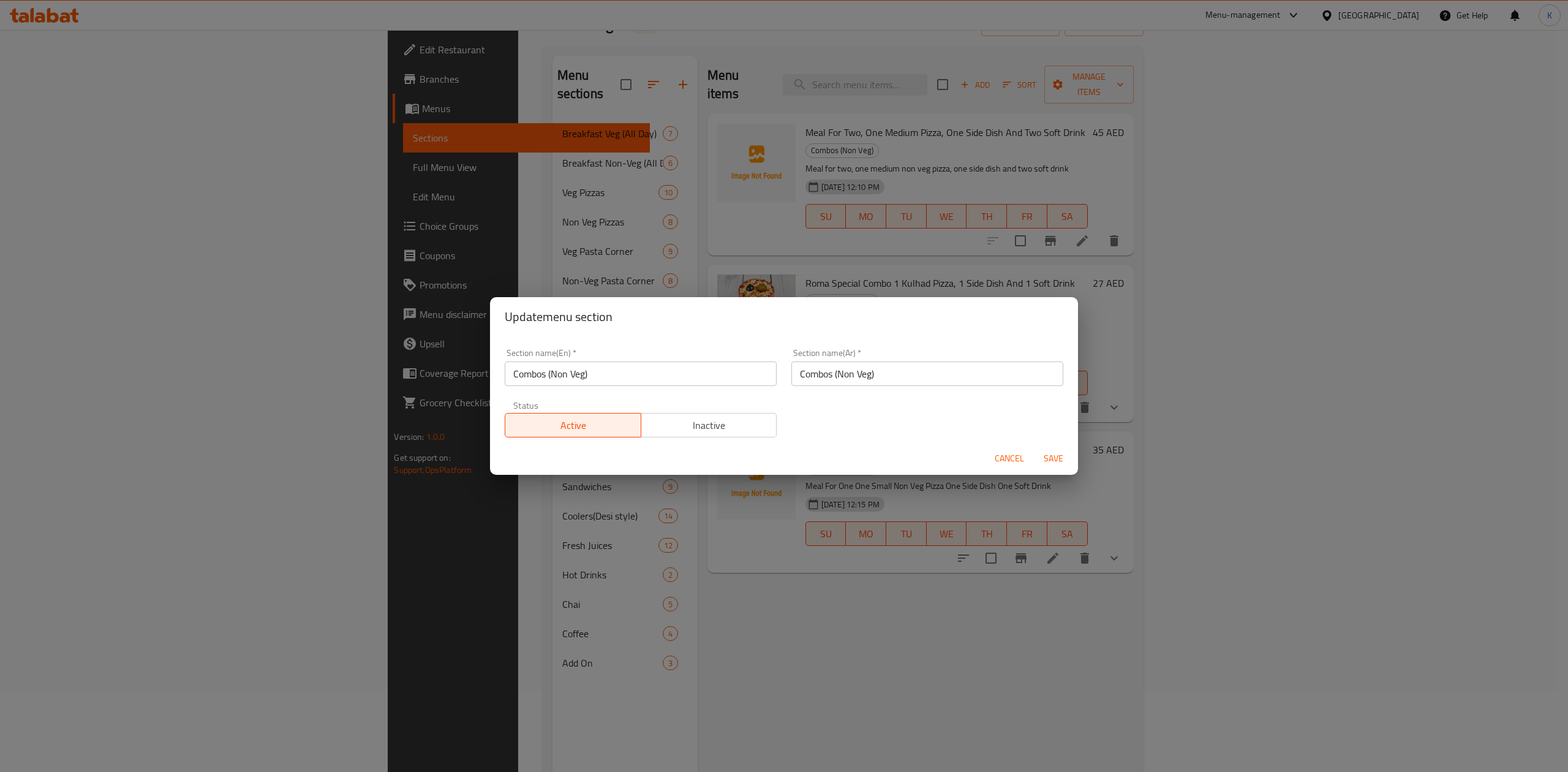
click at [1006, 457] on span "Cancel" at bounding box center [1009, 459] width 29 height 16
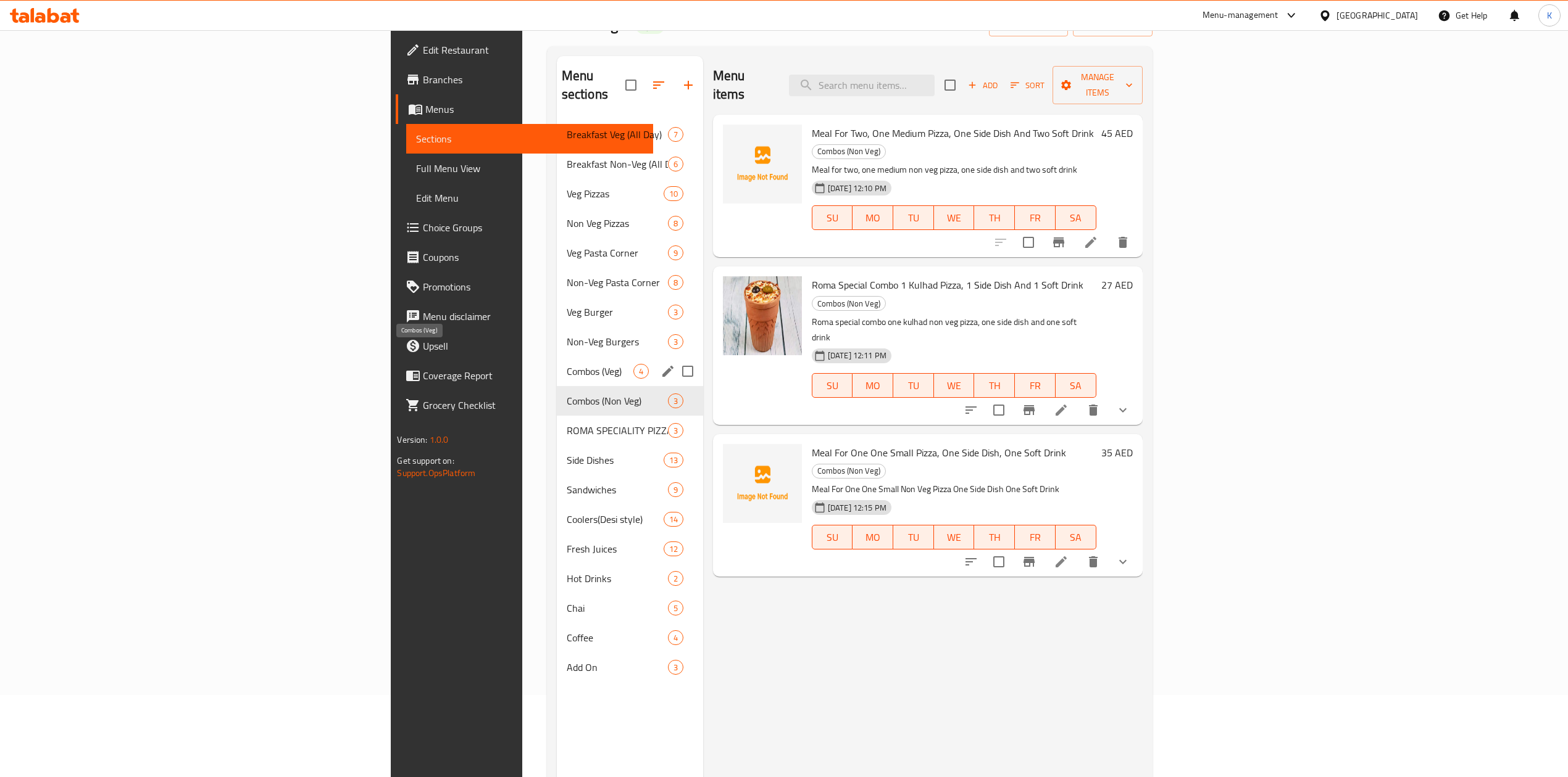
click at [567, 364] on span "Combos (Veg)" at bounding box center [599, 371] width 66 height 15
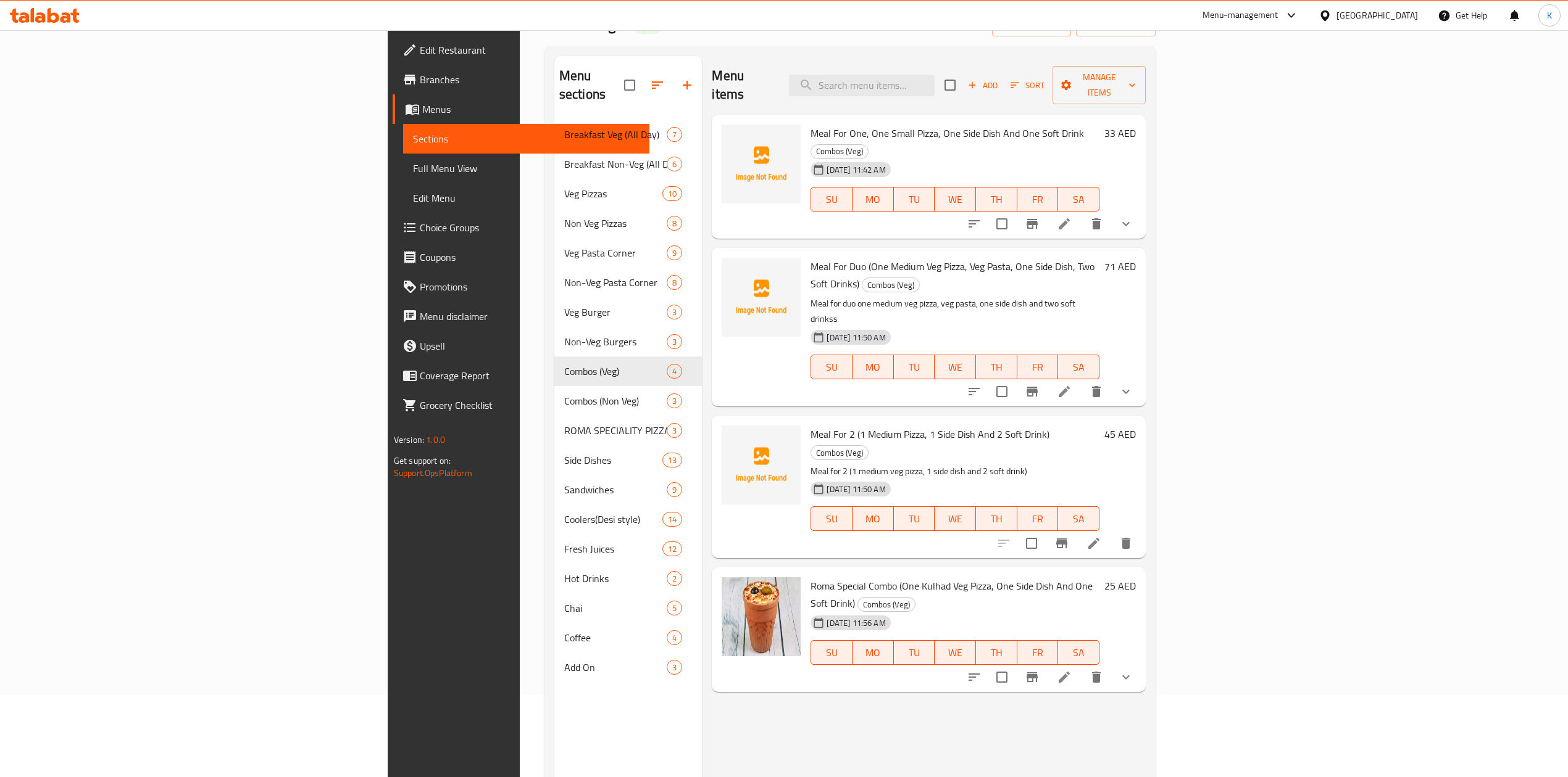
click at [1140, 209] on button "show more" at bounding box center [1125, 224] width 30 height 30
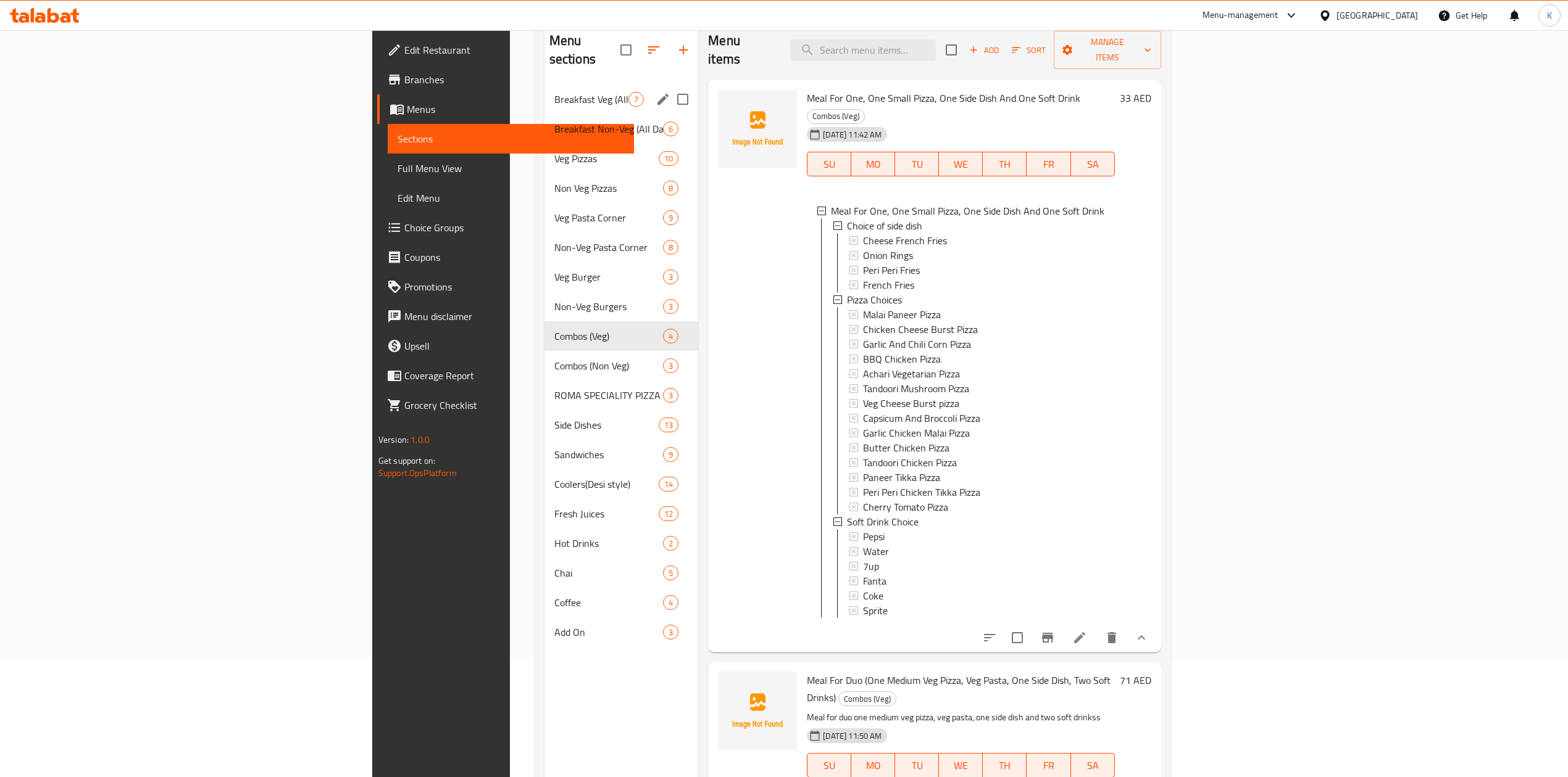
scroll to position [91, 0]
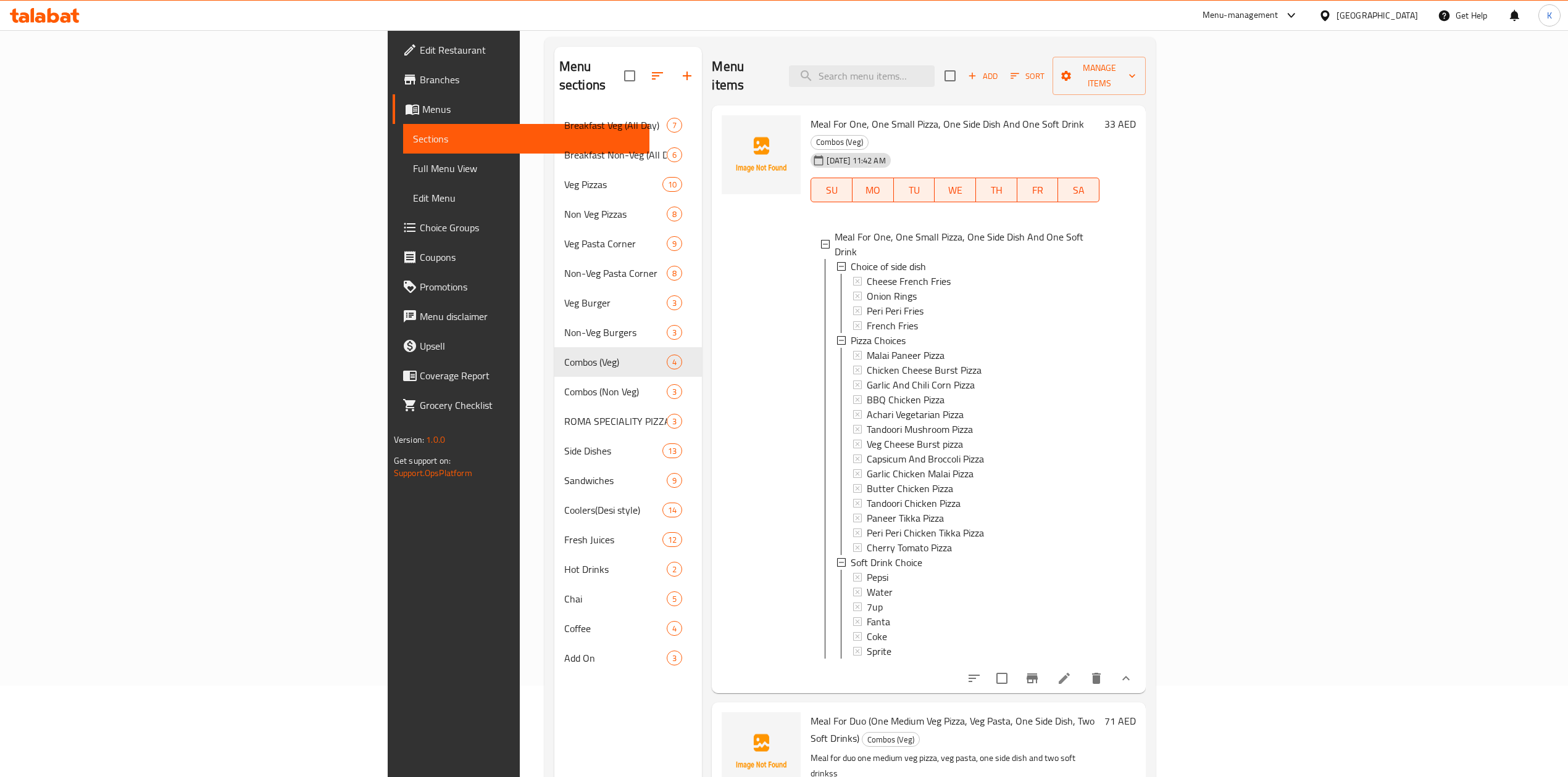
click at [420, 232] on span "Choice Groups" at bounding box center [530, 227] width 220 height 15
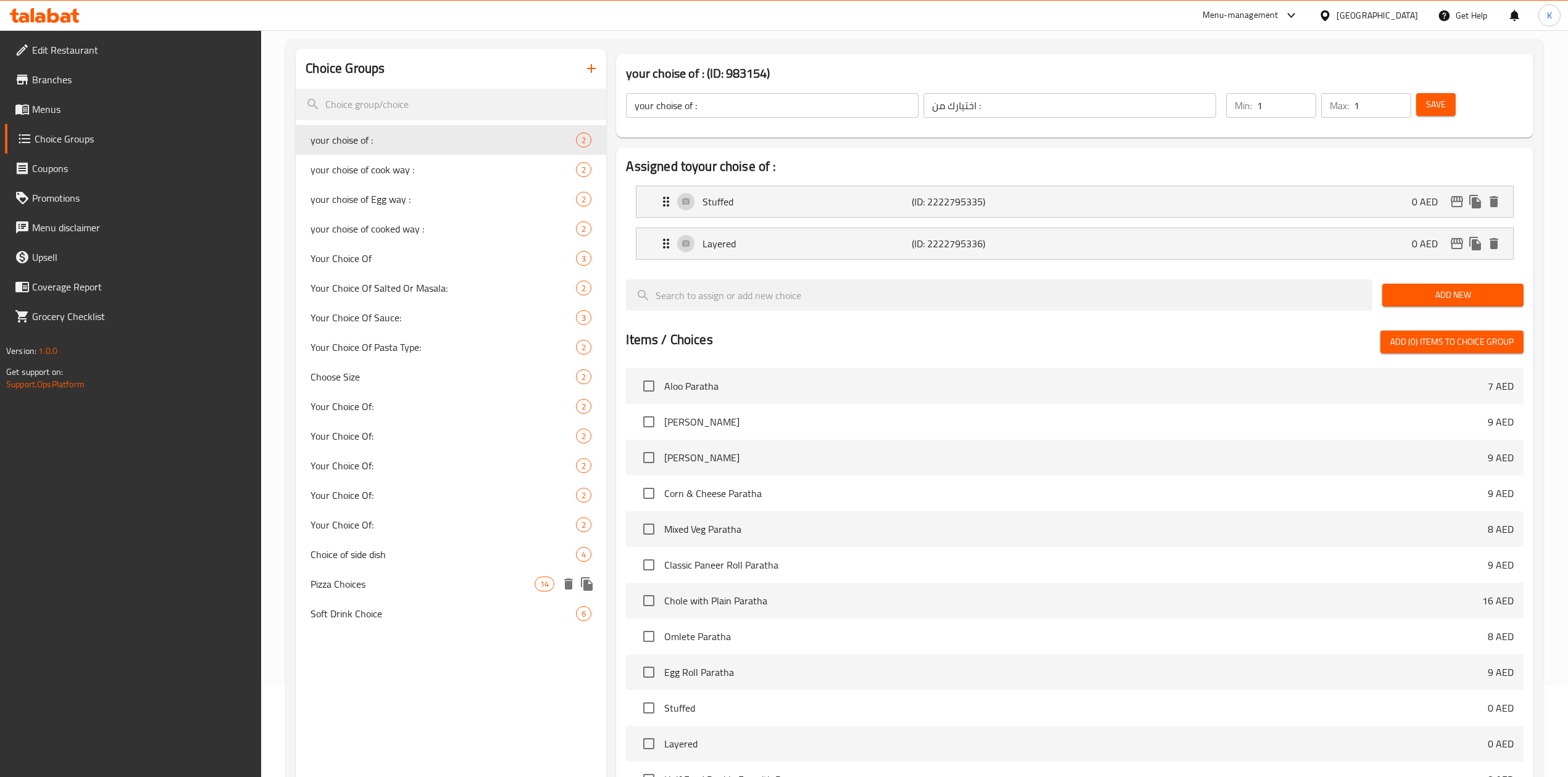
click at [385, 586] on span "Pizza Choices" at bounding box center [422, 584] width 224 height 15
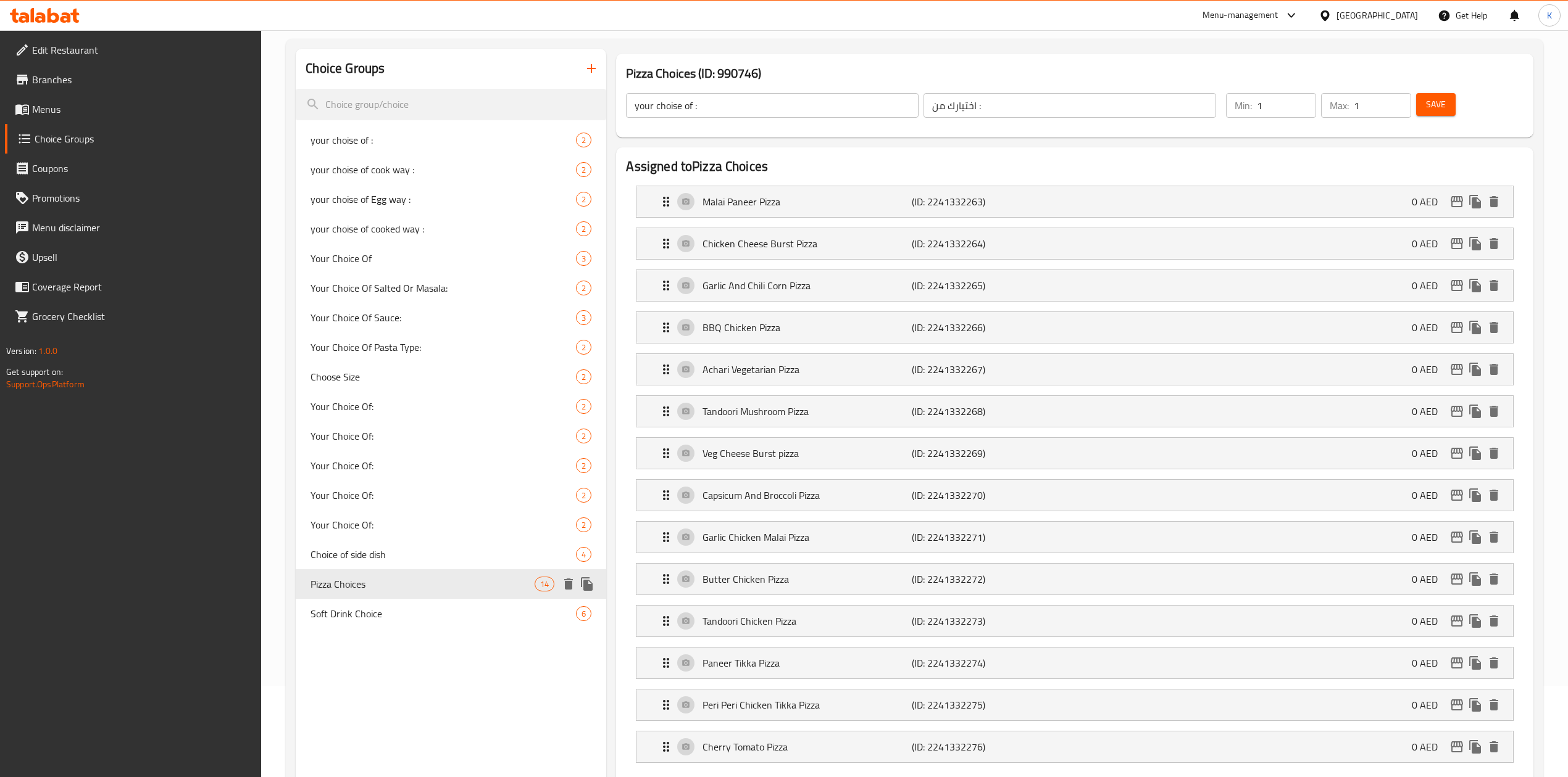
type input "Pizza Choices"
type input "اختيارات البيتزا"
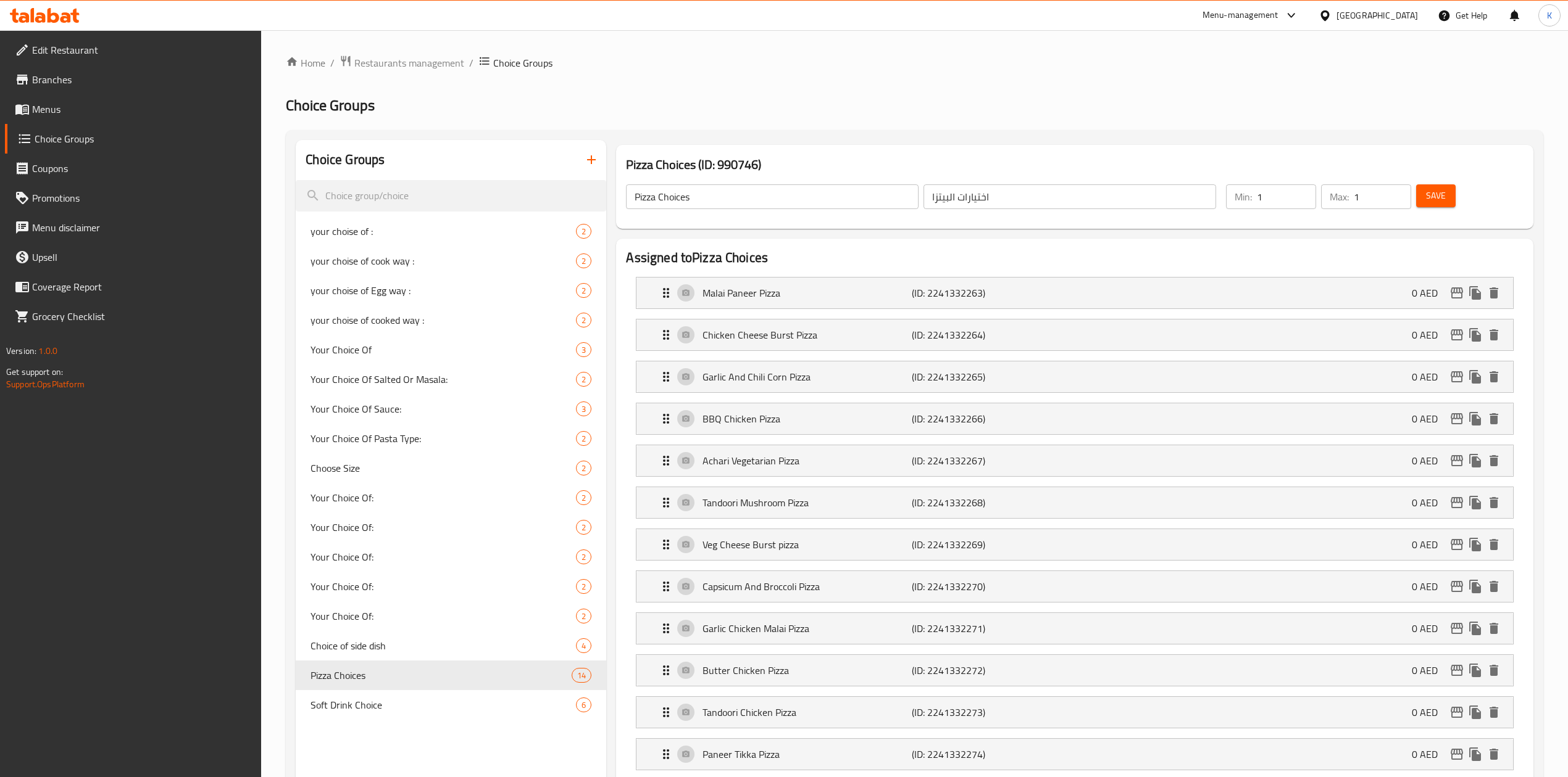
click at [1305, 191] on input "1" at bounding box center [1286, 197] width 59 height 25
drag, startPoint x: 1270, startPoint y: 197, endPoint x: 1252, endPoint y: 197, distance: 18.0
click at [1252, 197] on div "Min: 1 ​" at bounding box center [1270, 197] width 90 height 25
click at [1349, 151] on div "Pizza Choices (ID: 990746) Pizza Choices ​ اختيارات البيتزا ​ Min: 0 ​ Max: 1 ​…" at bounding box center [1074, 187] width 916 height 84
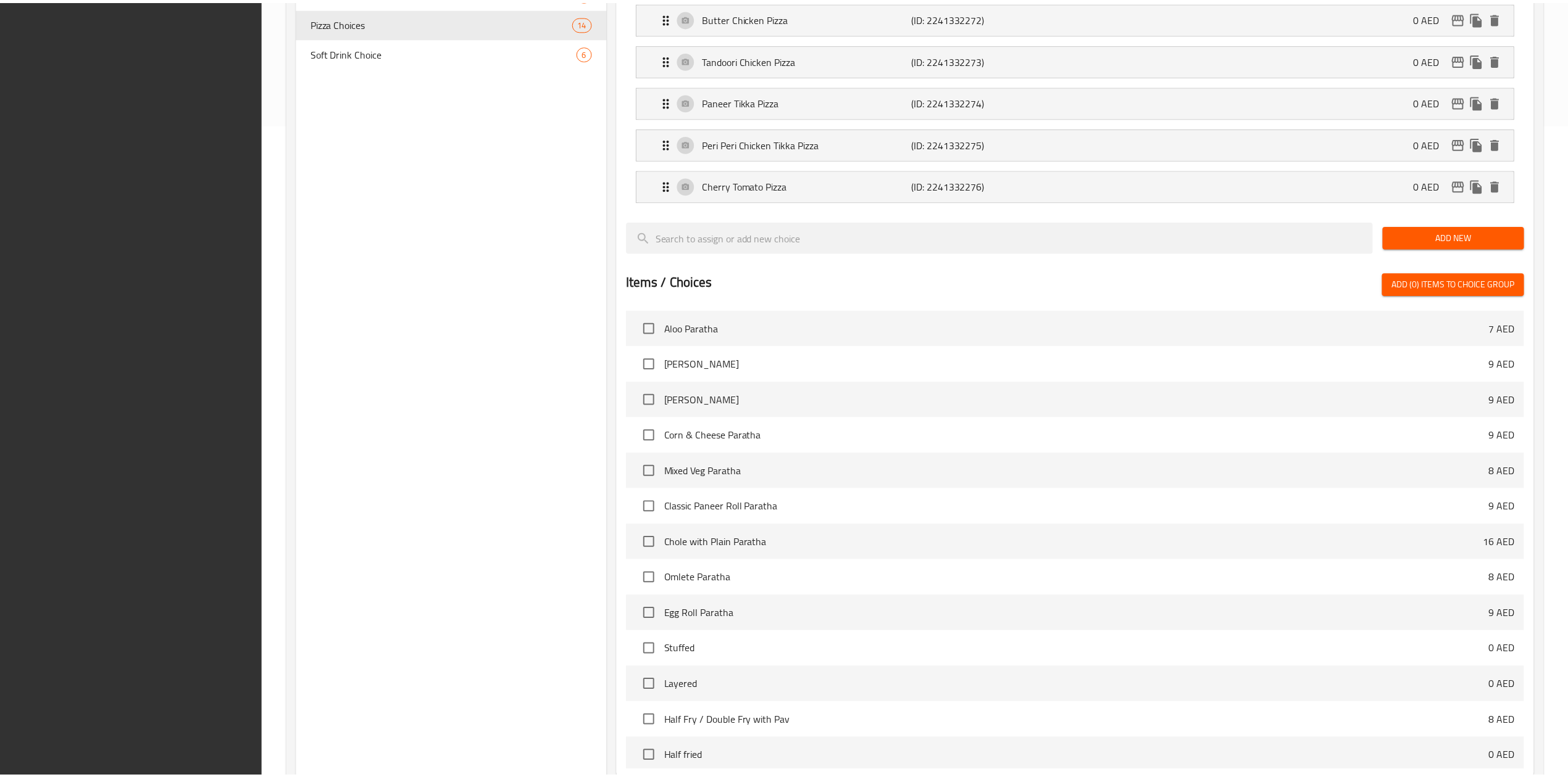
scroll to position [789, 0]
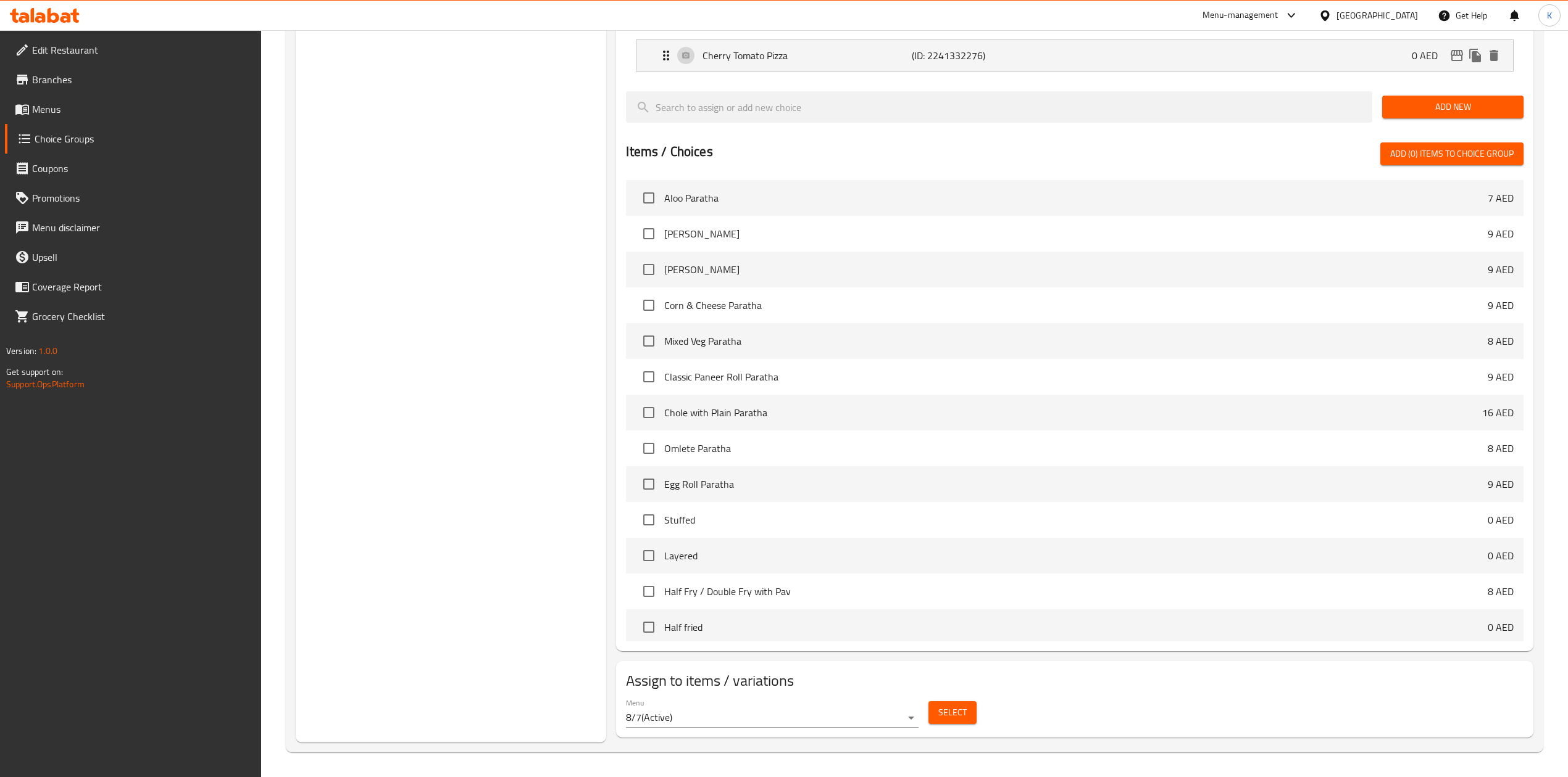
click at [578, 356] on div "Choice Groups your choise of : 2 your choise of cook way : 2 your choise of Egg…" at bounding box center [451, 50] width 311 height 1385
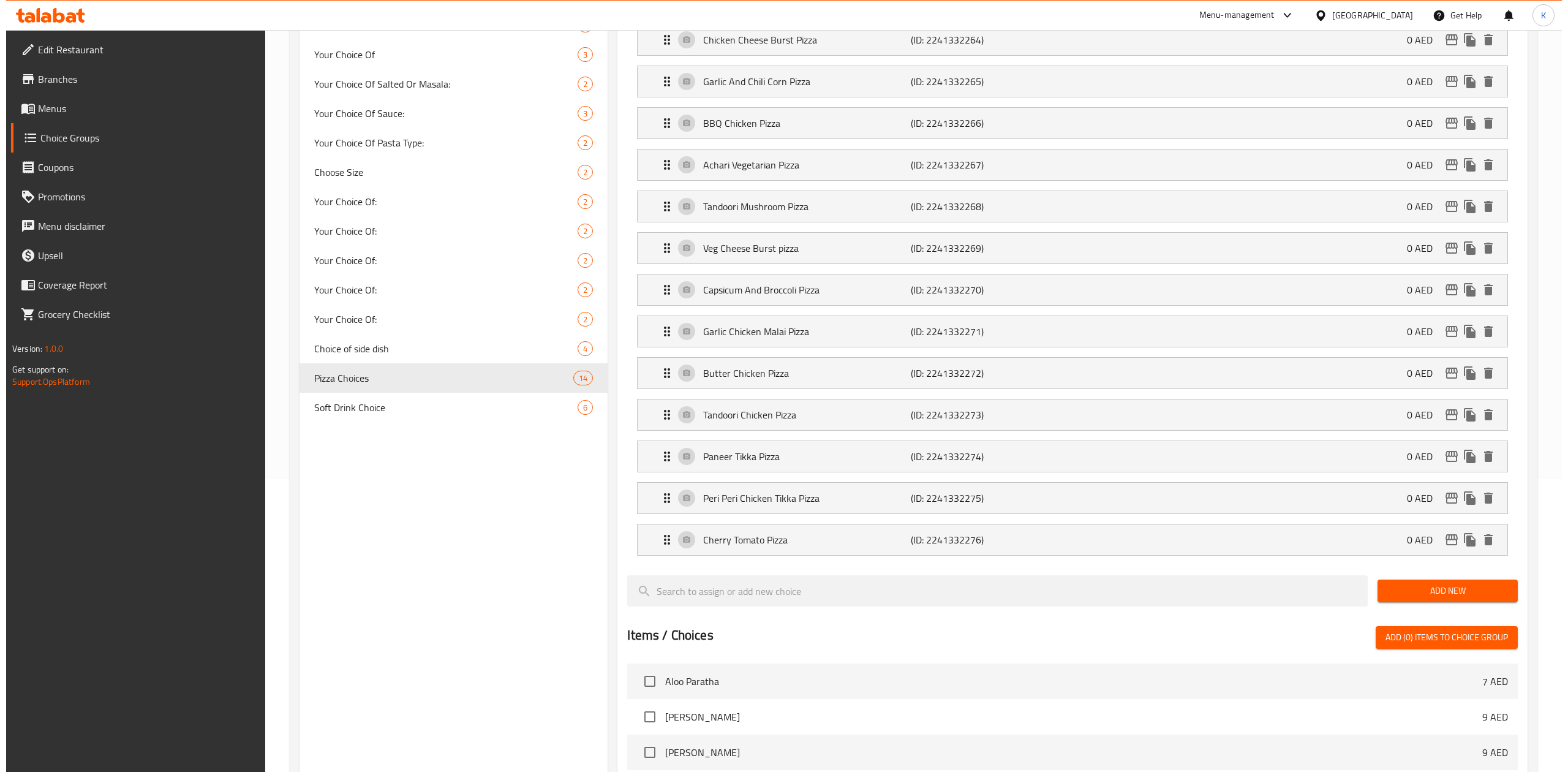
scroll to position [0, 0]
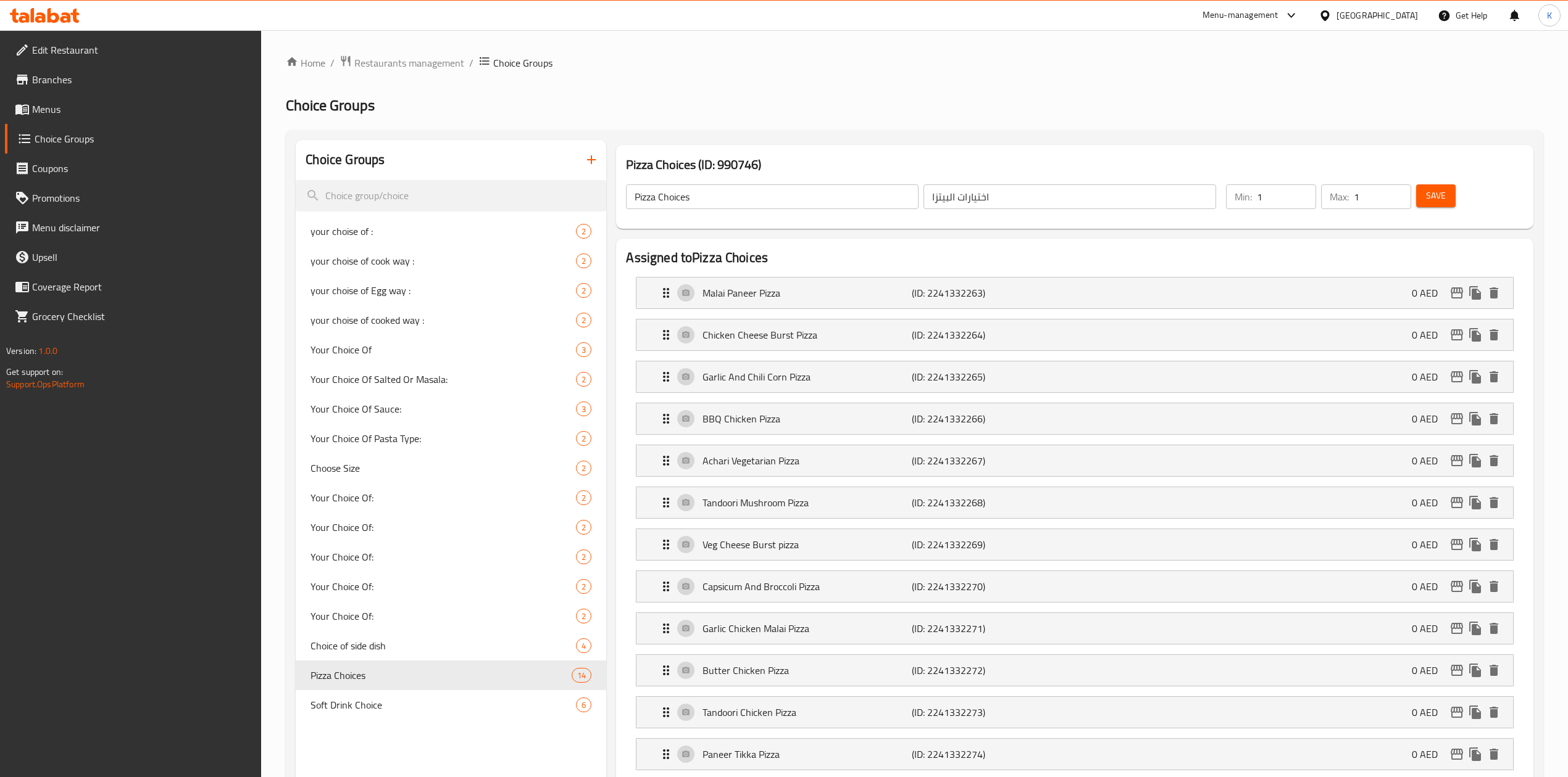
type input "1"
click at [1304, 191] on input "1" at bounding box center [1286, 197] width 59 height 25
click at [1440, 200] on span "Save" at bounding box center [1435, 196] width 20 height 16
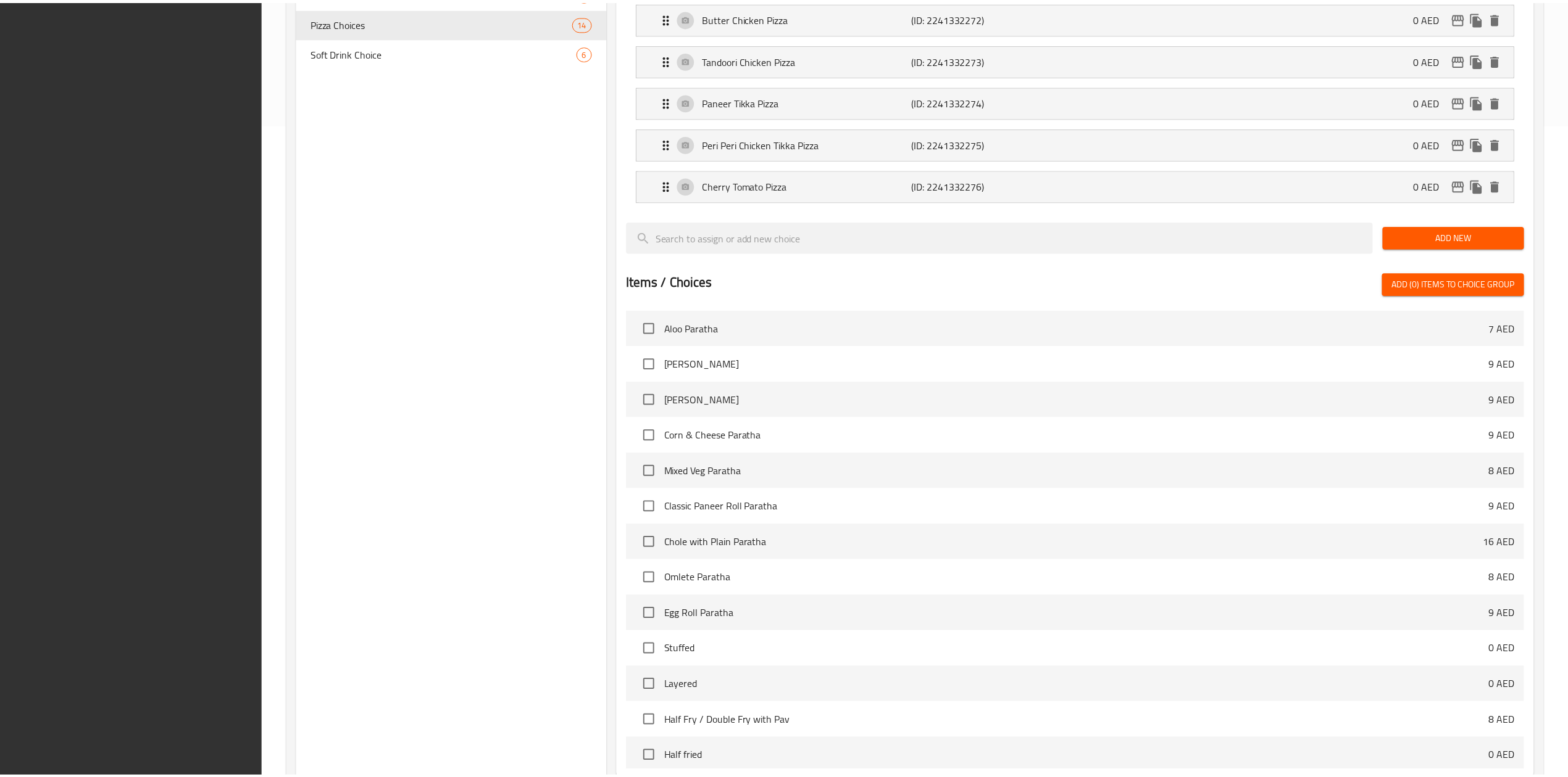
scroll to position [789, 0]
